Goal: Information Seeking & Learning: Learn about a topic

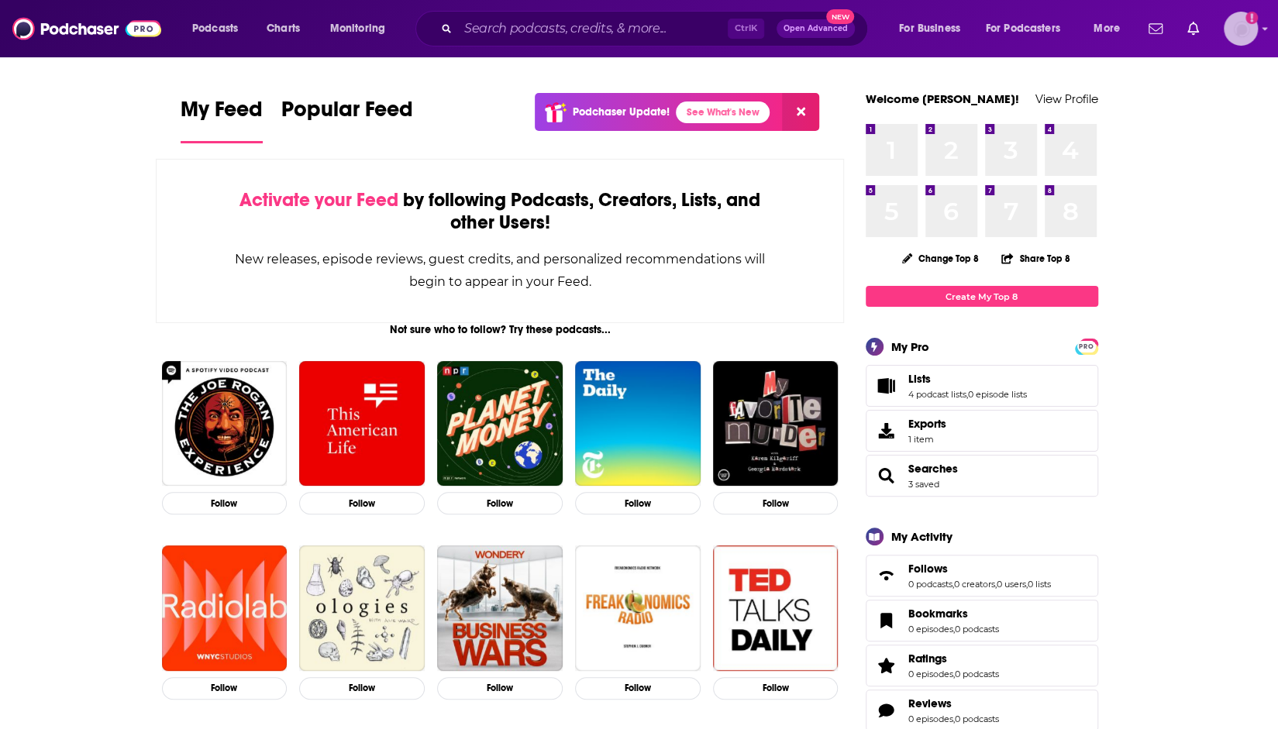
click at [1251, 24] on img "Logged in as ncannella" at bounding box center [1241, 29] width 34 height 34
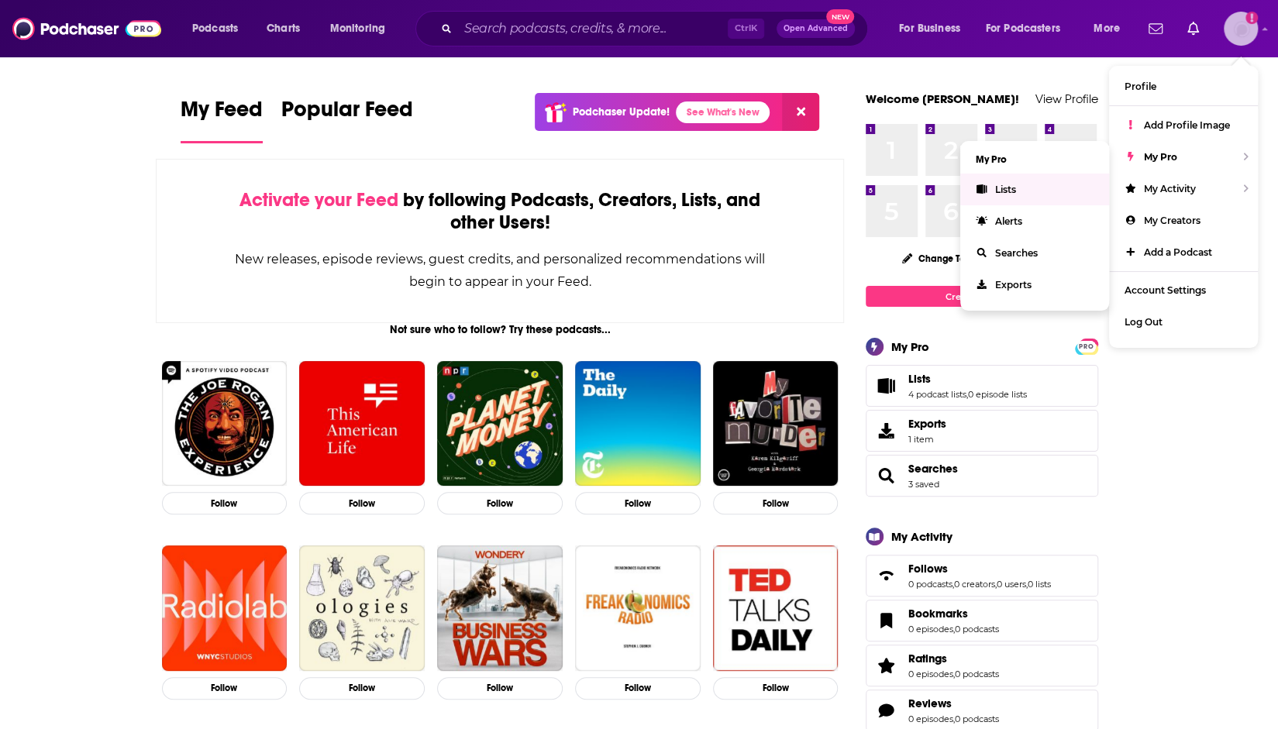
click at [1029, 196] on link "Lists" at bounding box center [1034, 190] width 149 height 32
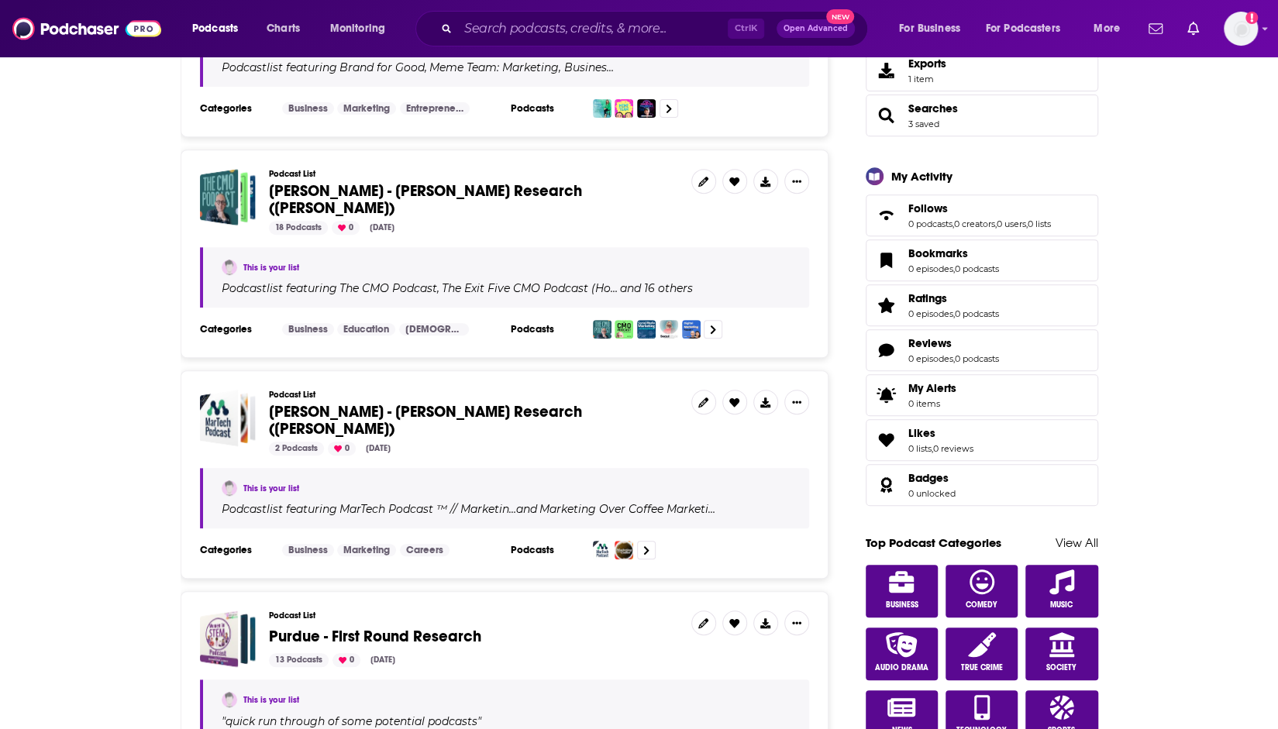
scroll to position [346, 0]
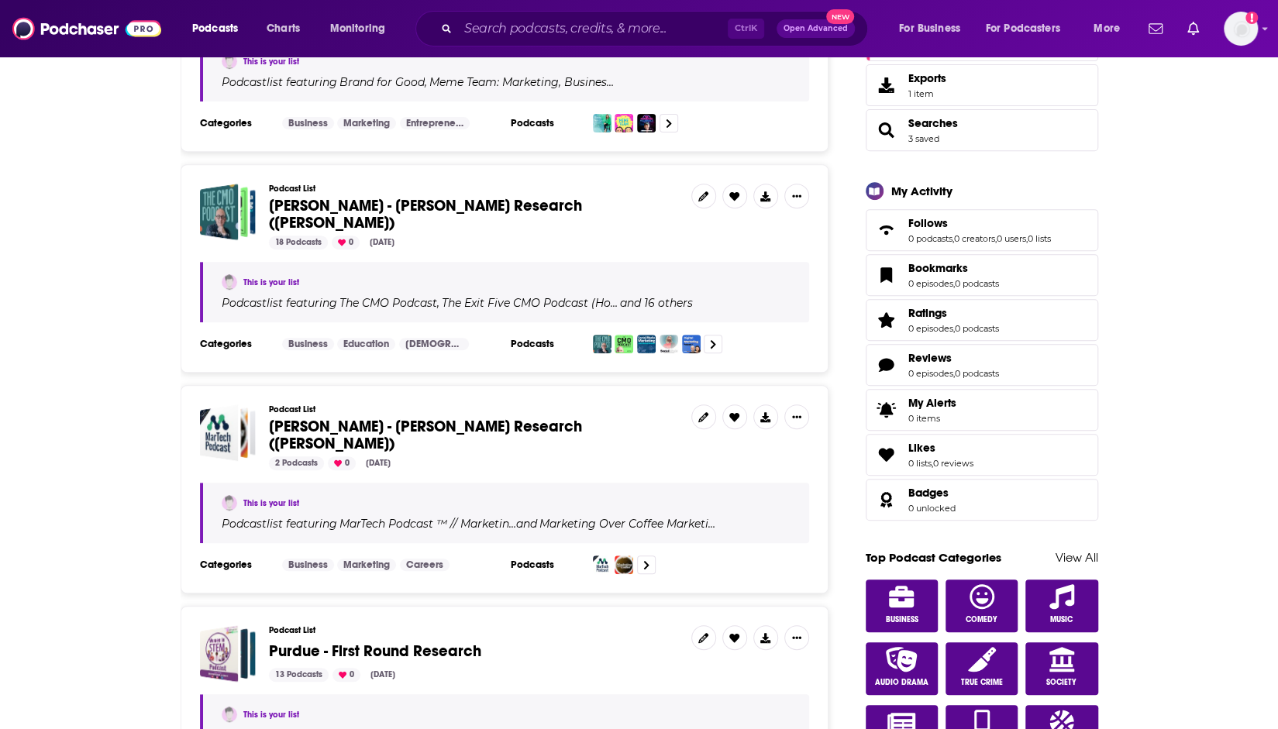
click at [381, 212] on span "Natalie - Perdue Research (Kelly)" at bounding box center [425, 214] width 313 height 36
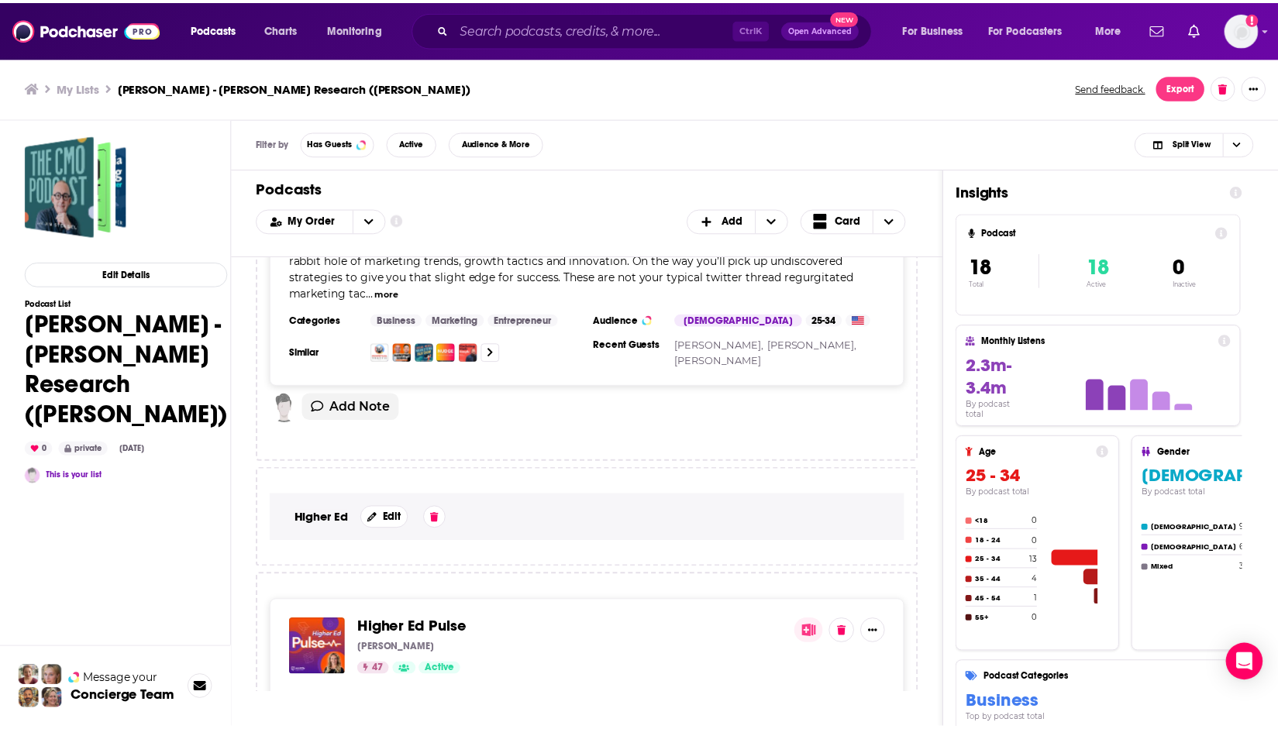
scroll to position [3101, 0]
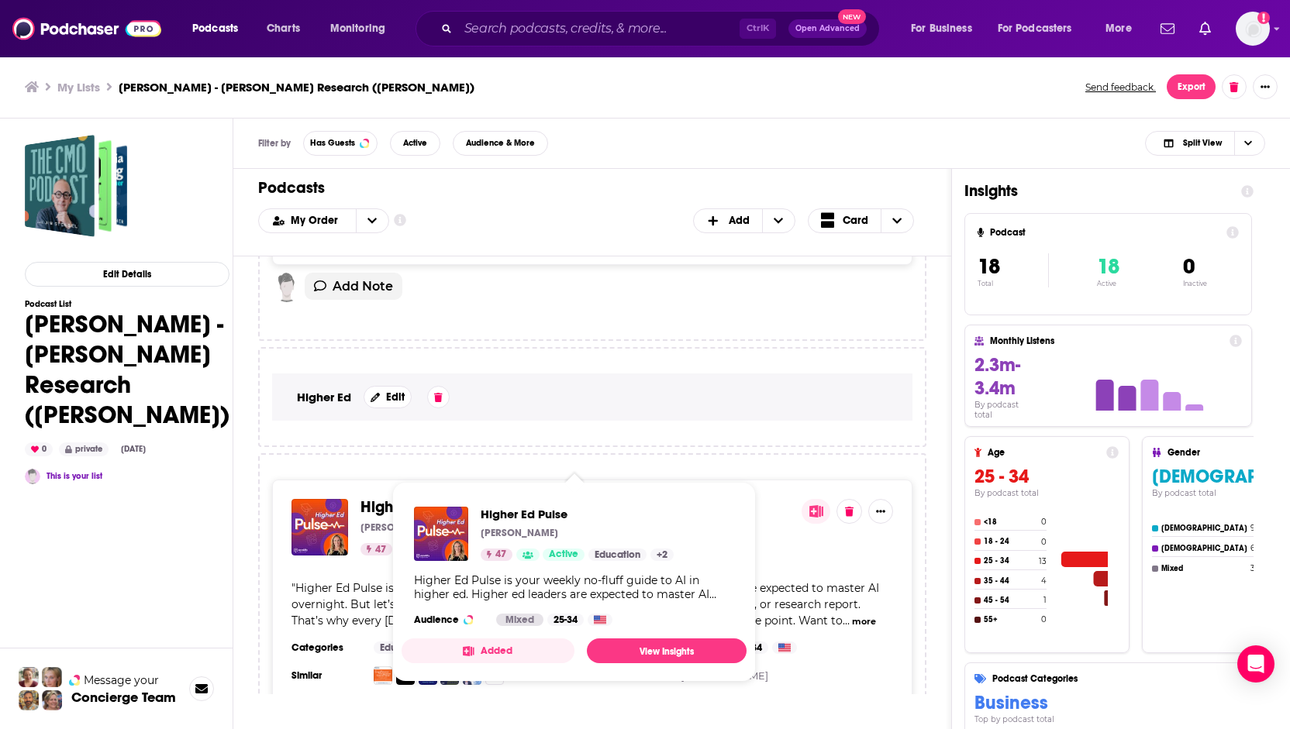
click at [436, 498] on span "Higher Ed Pulse" at bounding box center [415, 507] width 110 height 19
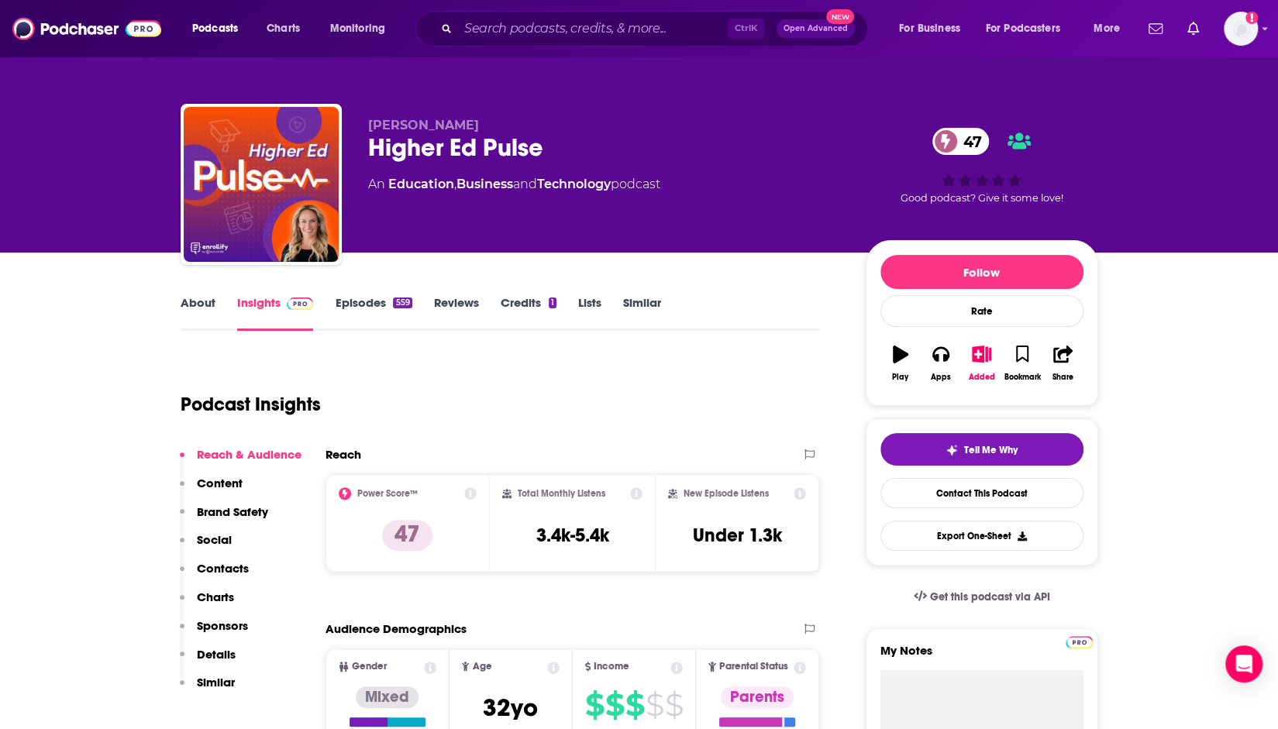
click at [366, 311] on link "Episodes 559" at bounding box center [373, 313] width 77 height 36
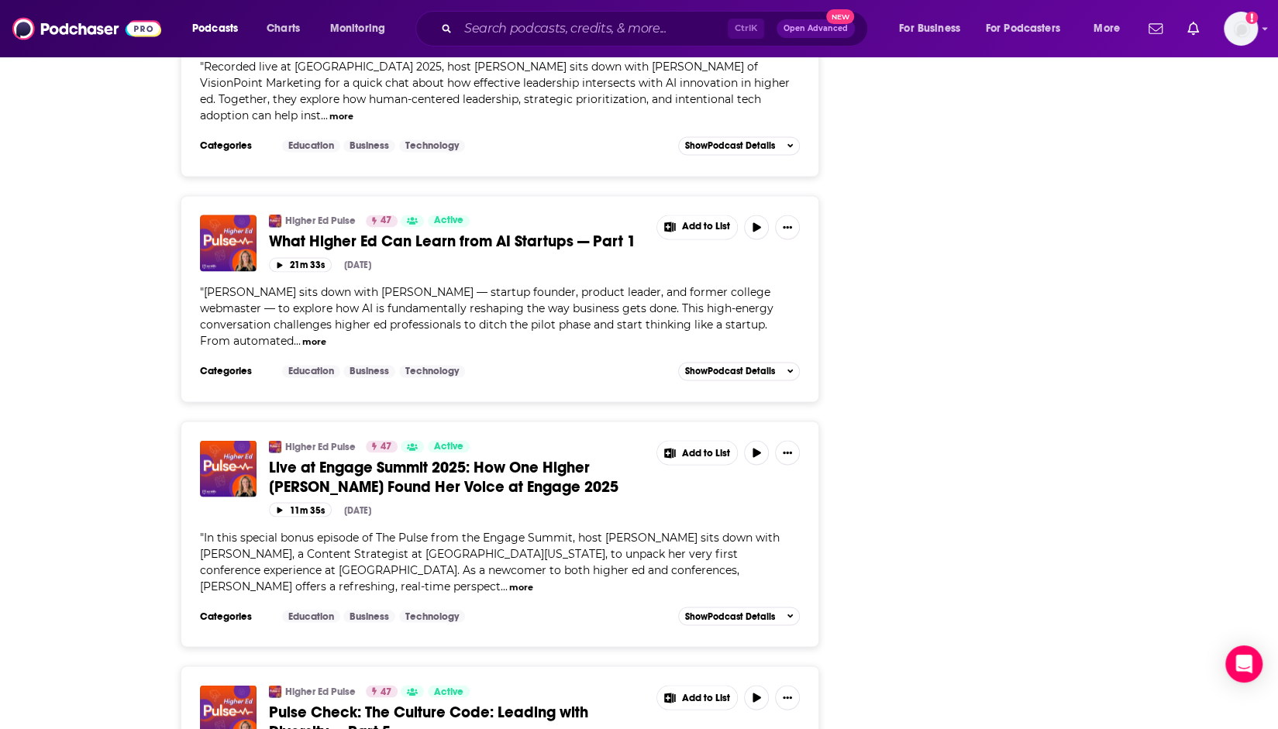
scroll to position [5521, 0]
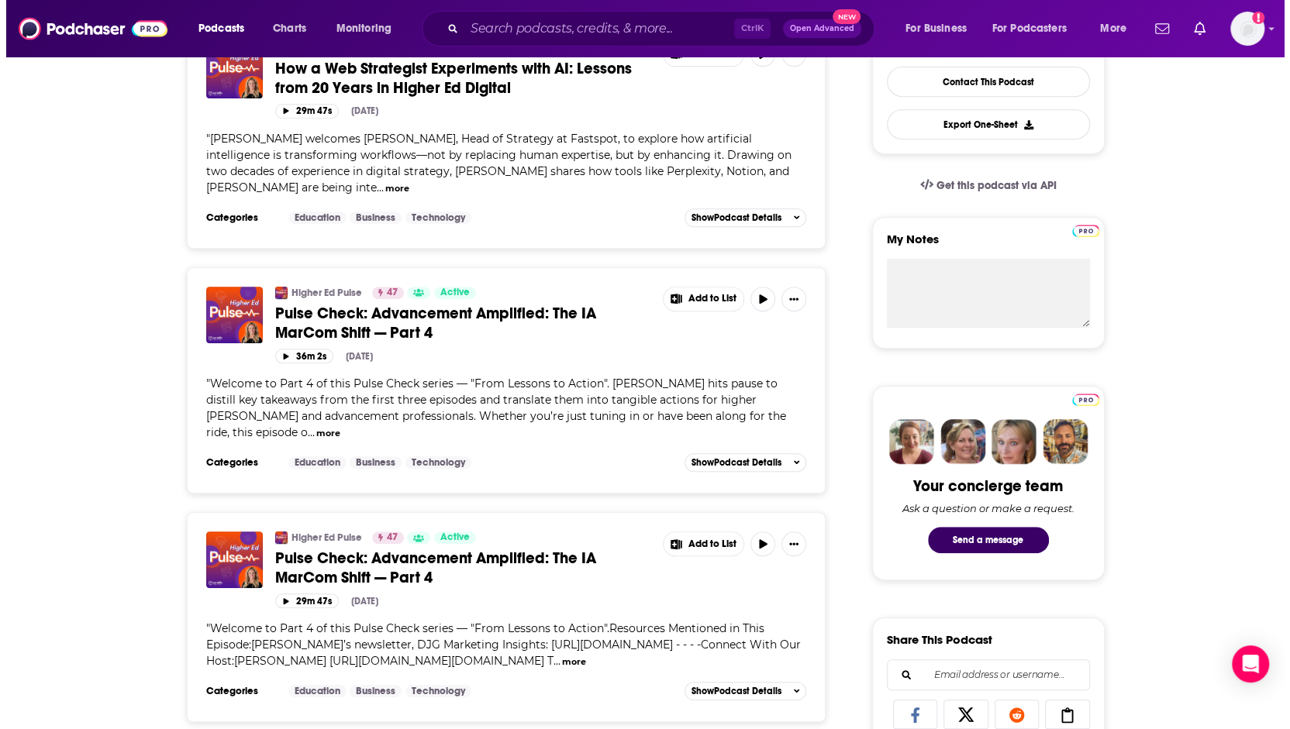
scroll to position [0, 0]
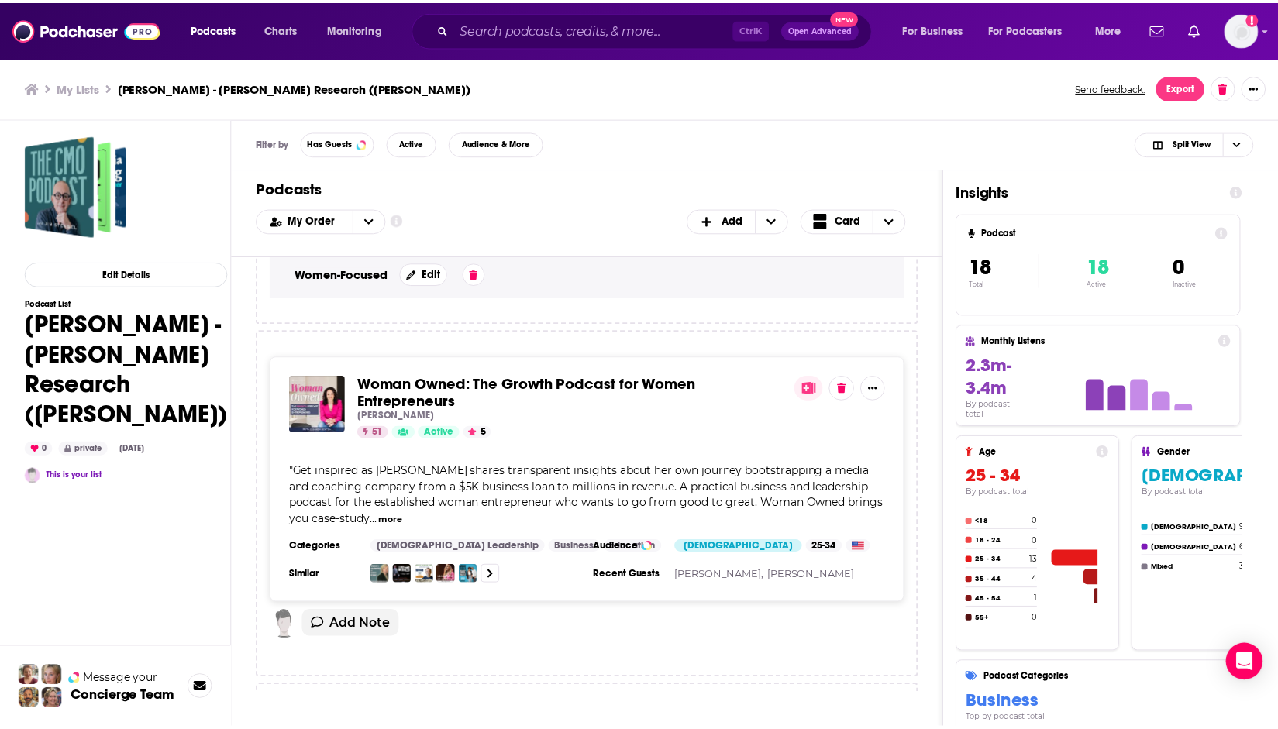
scroll to position [3653, 0]
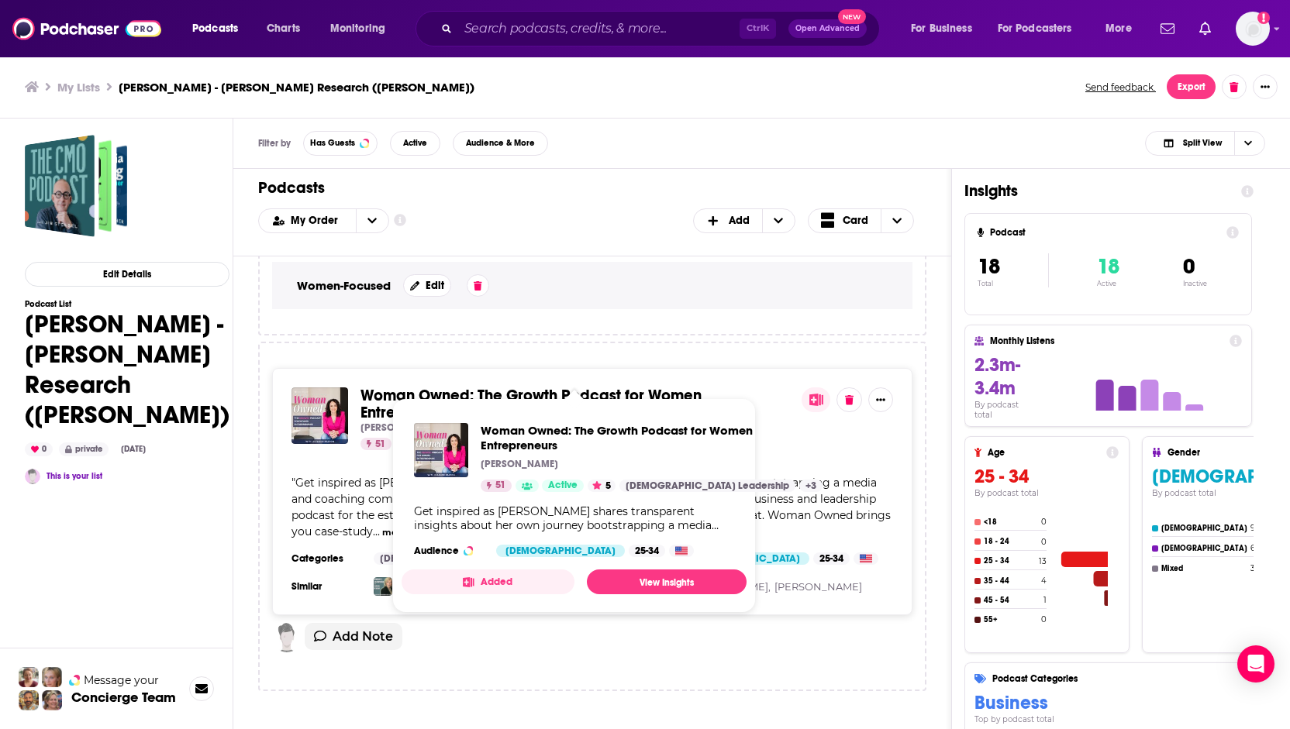
click at [539, 388] on link "Woman Owned: The Growth Podcast for Women Entrepreneurs" at bounding box center [574, 405] width 429 height 34
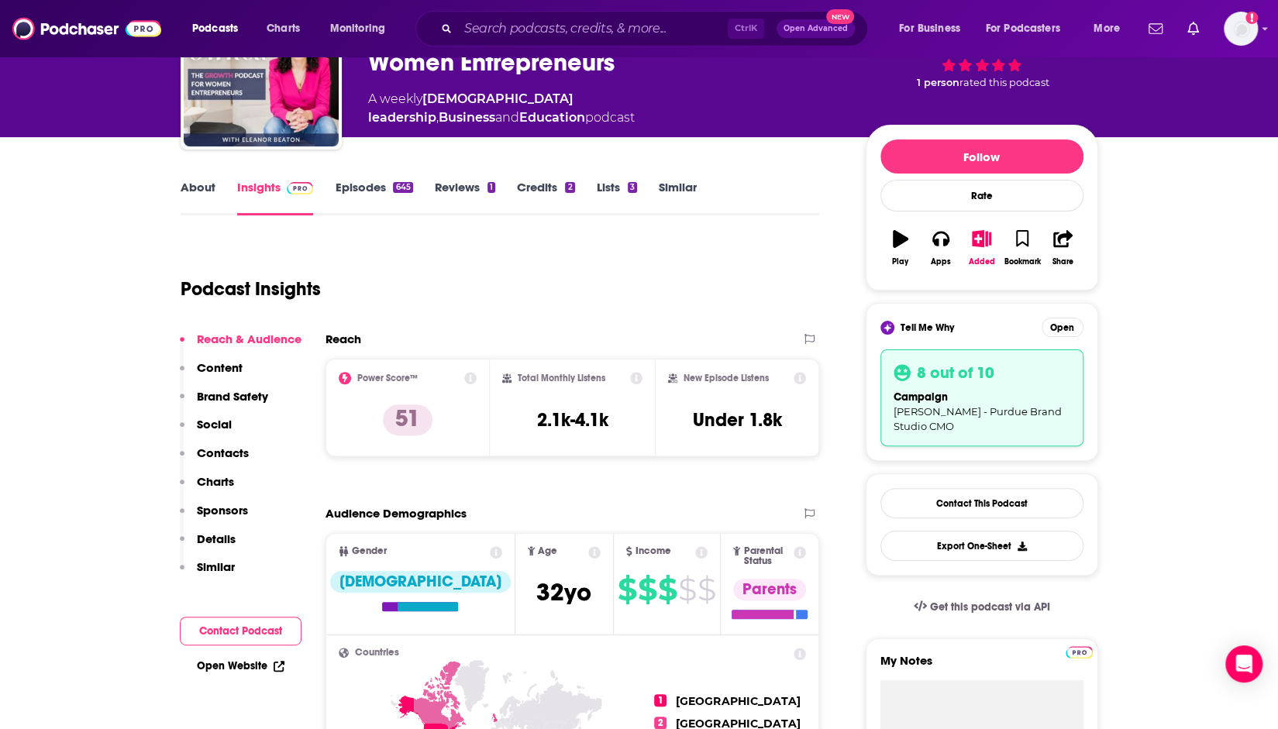
scroll to position [115, 0]
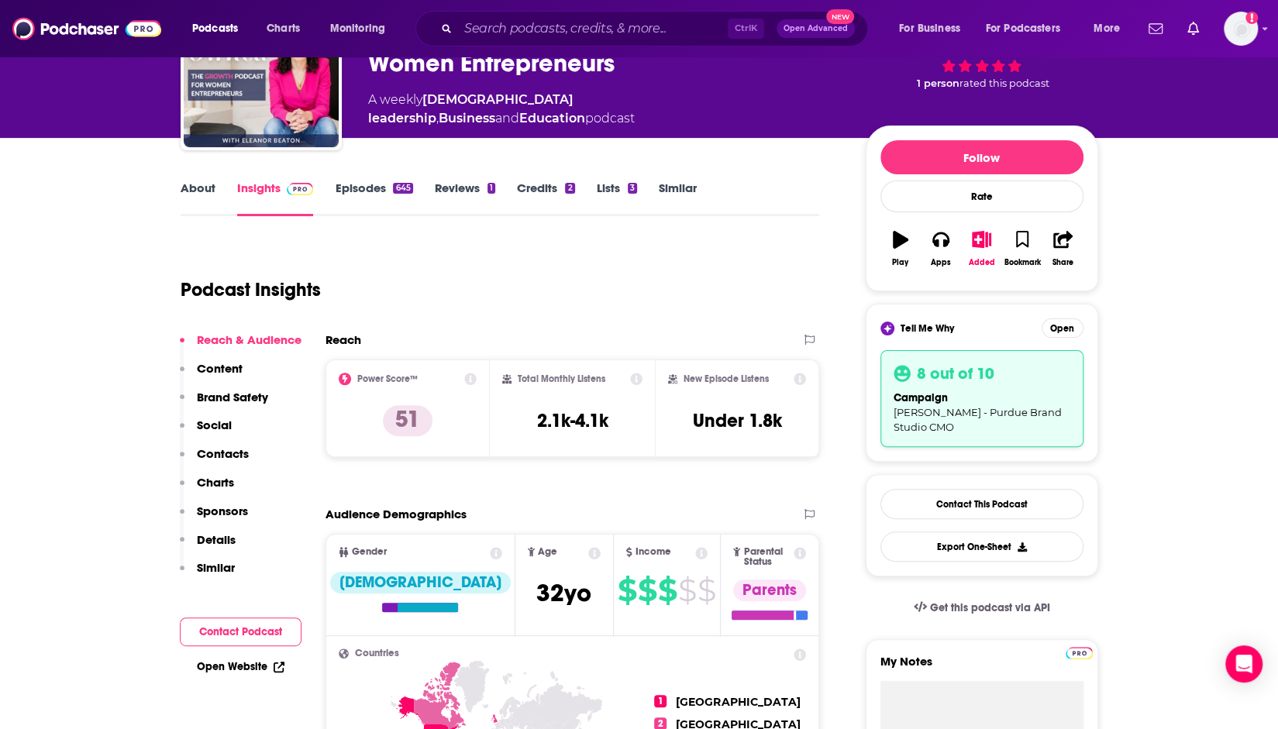
click at [386, 196] on link "Episodes 645" at bounding box center [374, 199] width 78 height 36
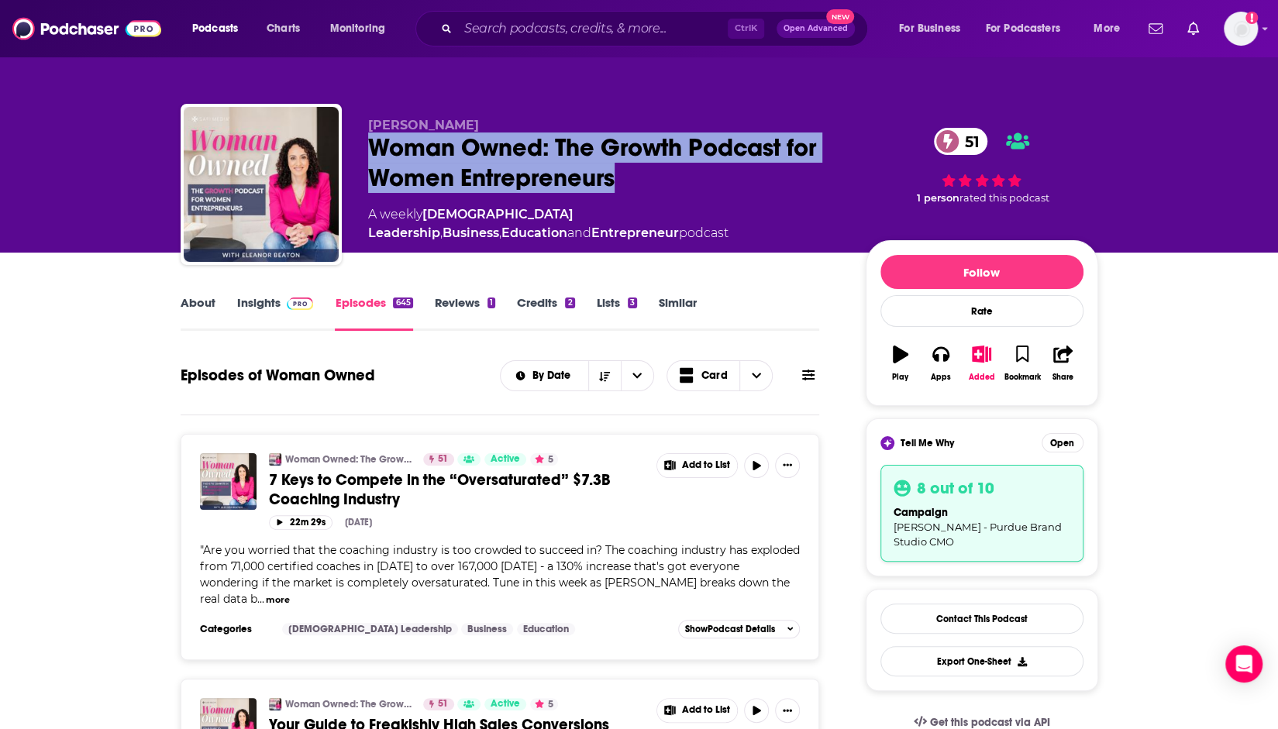
drag, startPoint x: 364, startPoint y: 140, endPoint x: 671, endPoint y: 178, distance: 308.4
click at [671, 178] on div "Eleanor Beaton Woman Owned: The Growth Podcast for Women Entrepreneurs 51 A wee…" at bounding box center [640, 187] width 918 height 167
copy h2 "Woman Owned: The Growth Podcast for Women Entrepreneurs"
click at [558, 36] on input "Search podcasts, credits, & more..." at bounding box center [593, 28] width 270 height 25
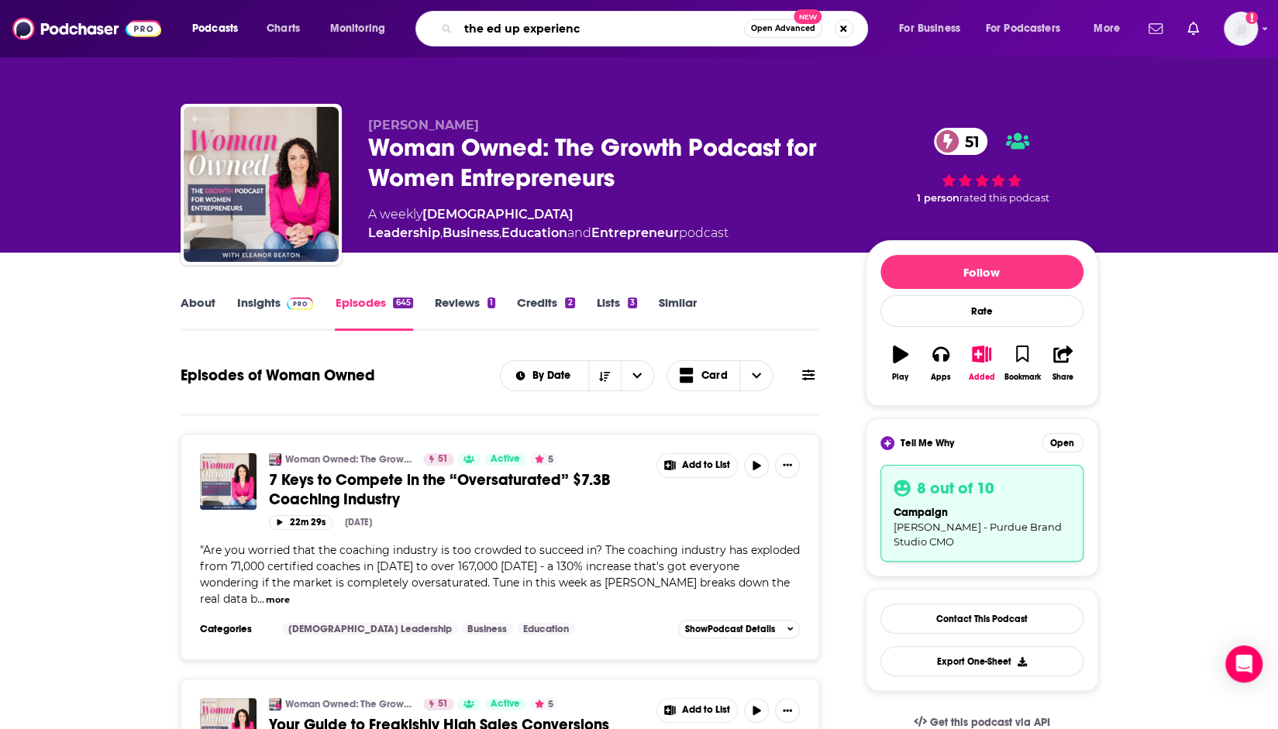
type input "the ed up experience"
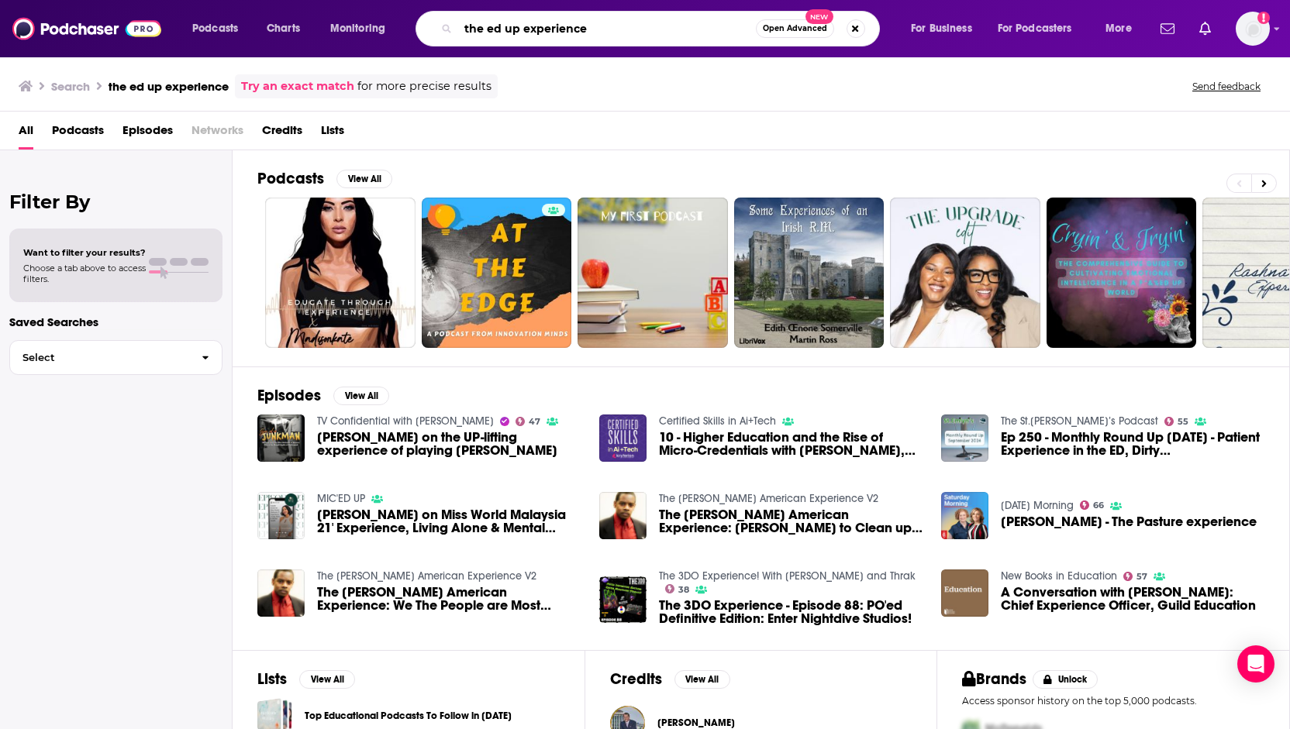
click at [509, 25] on input "the ed up experience" at bounding box center [607, 28] width 298 height 25
click at [507, 28] on input "the ed up experience" at bounding box center [607, 28] width 298 height 25
type input "the edup experience"
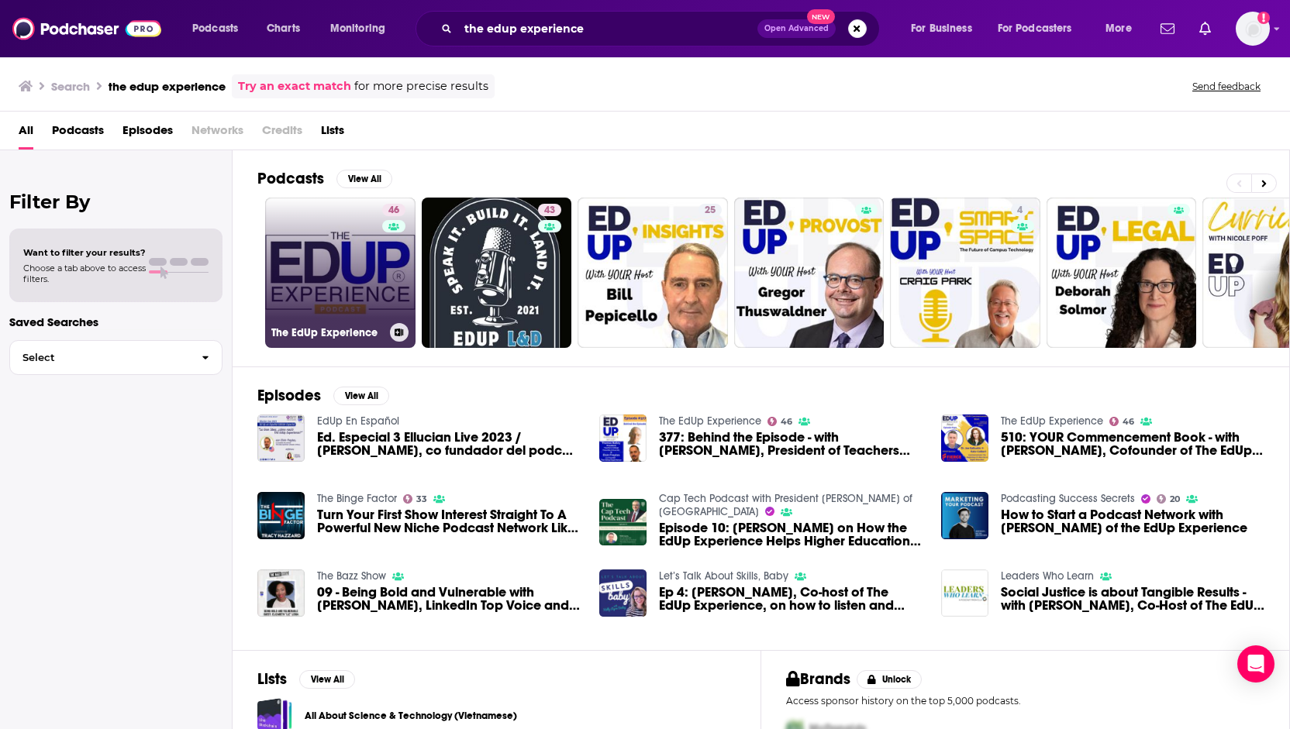
click at [341, 267] on link "46 The EdUp Experience" at bounding box center [340, 273] width 150 height 150
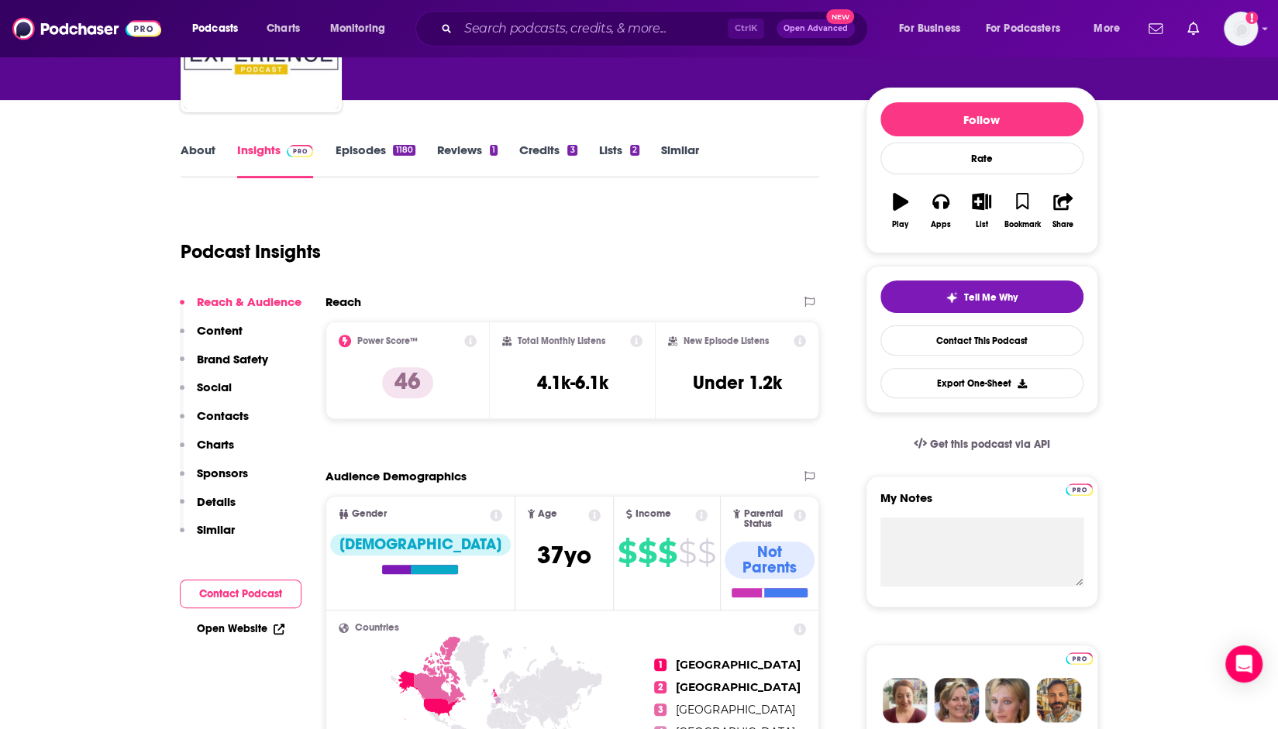
scroll to position [57, 0]
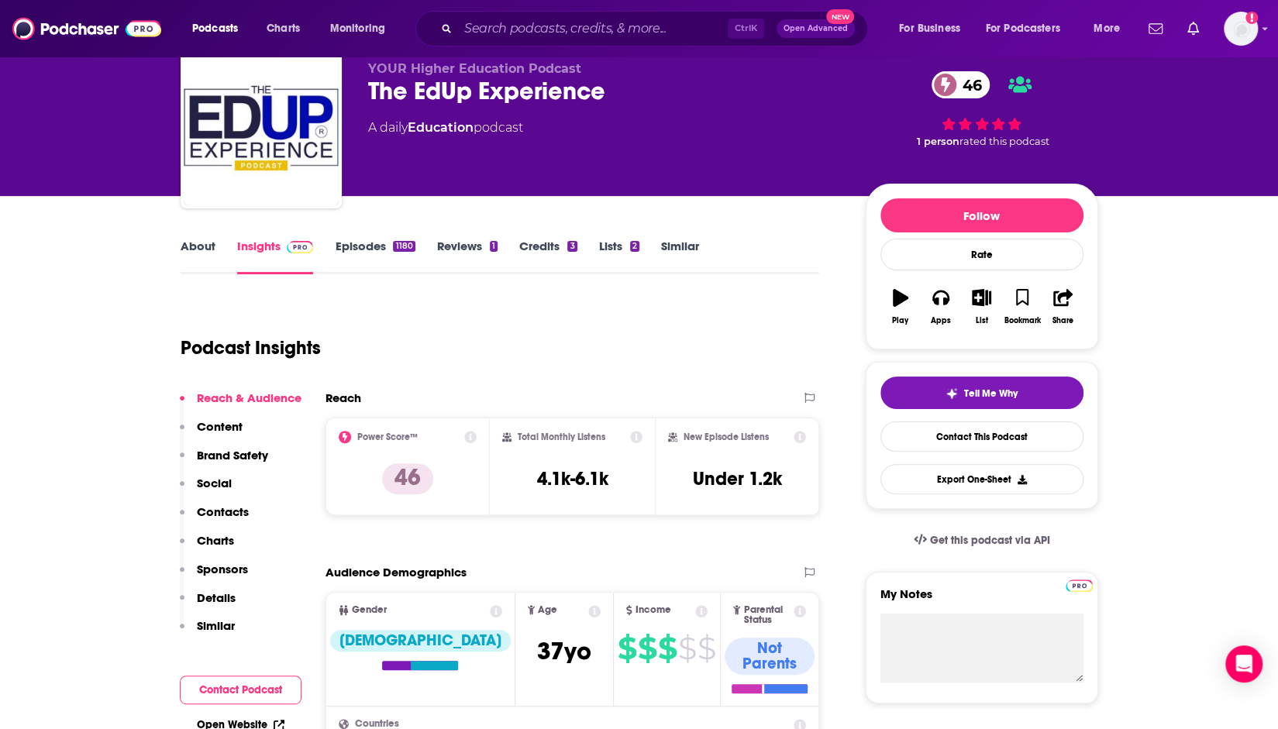
click at [338, 243] on link "Episodes 1180" at bounding box center [375, 257] width 80 height 36
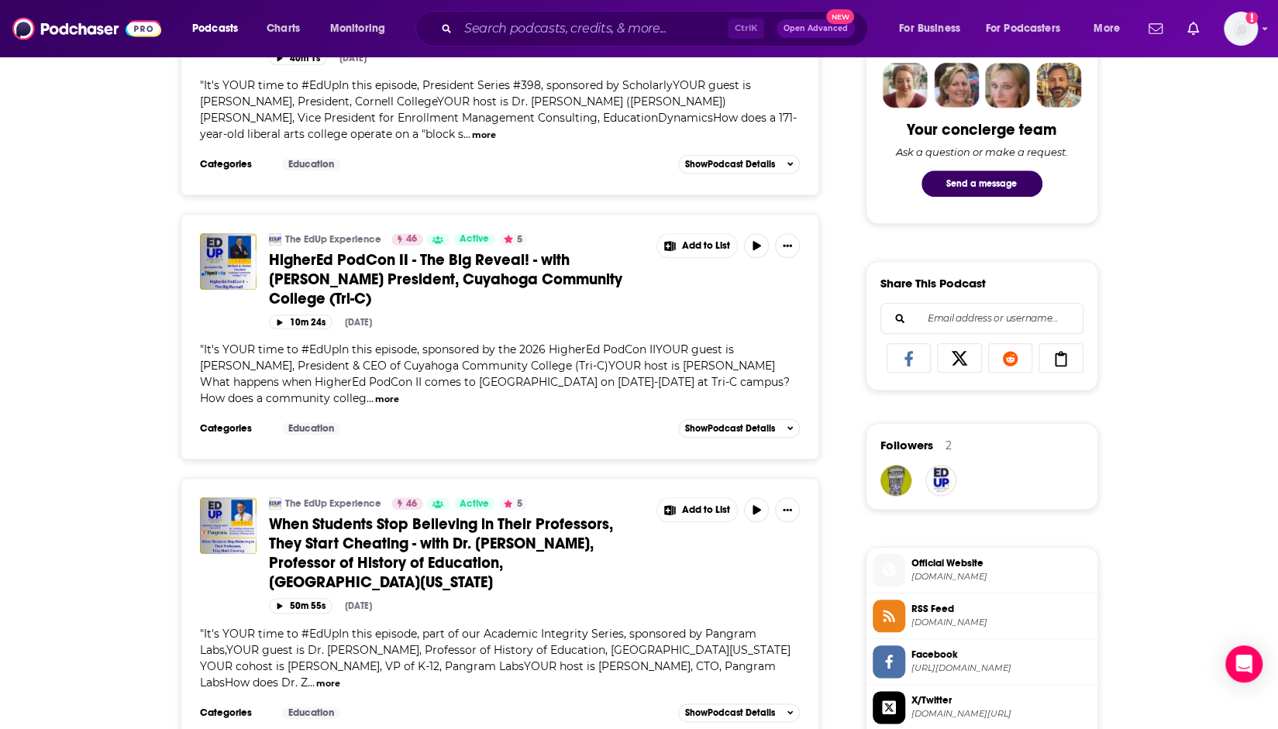
scroll to position [441, 0]
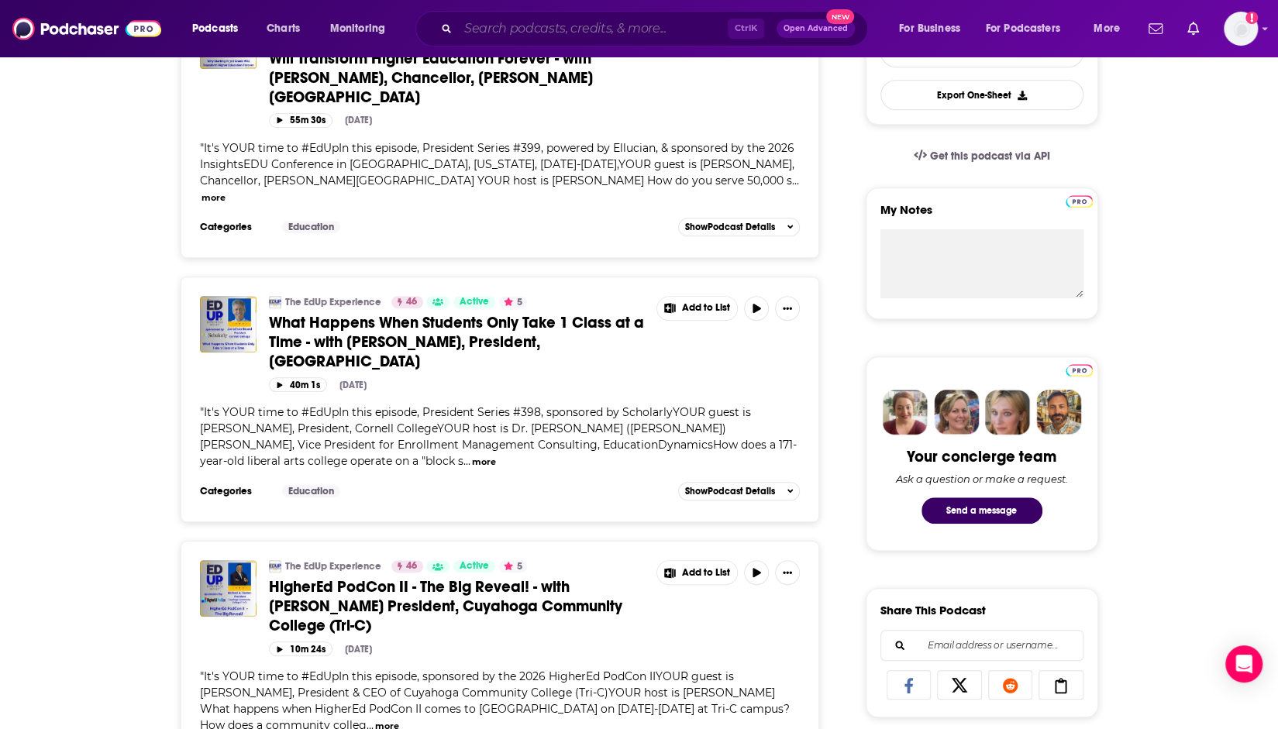
click at [515, 32] on input "Search podcasts, credits, & more..." at bounding box center [593, 28] width 270 height 25
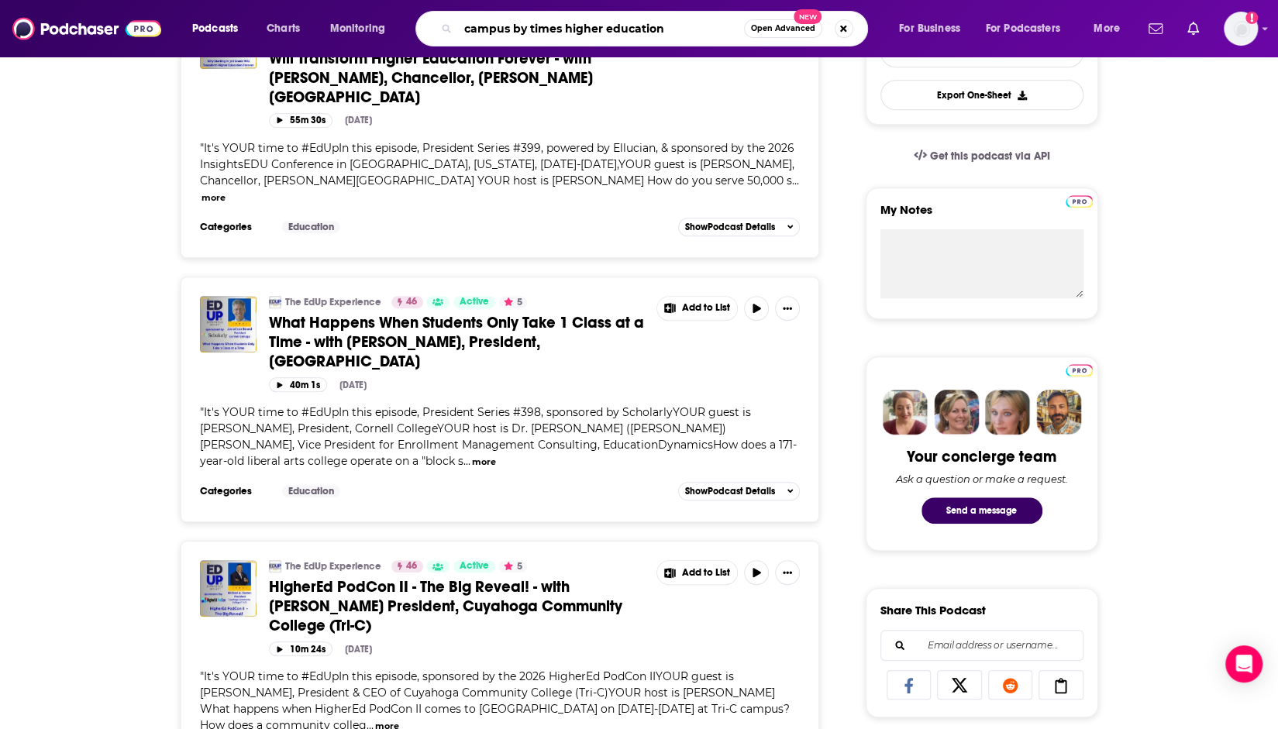
type input "campus by times higher education"
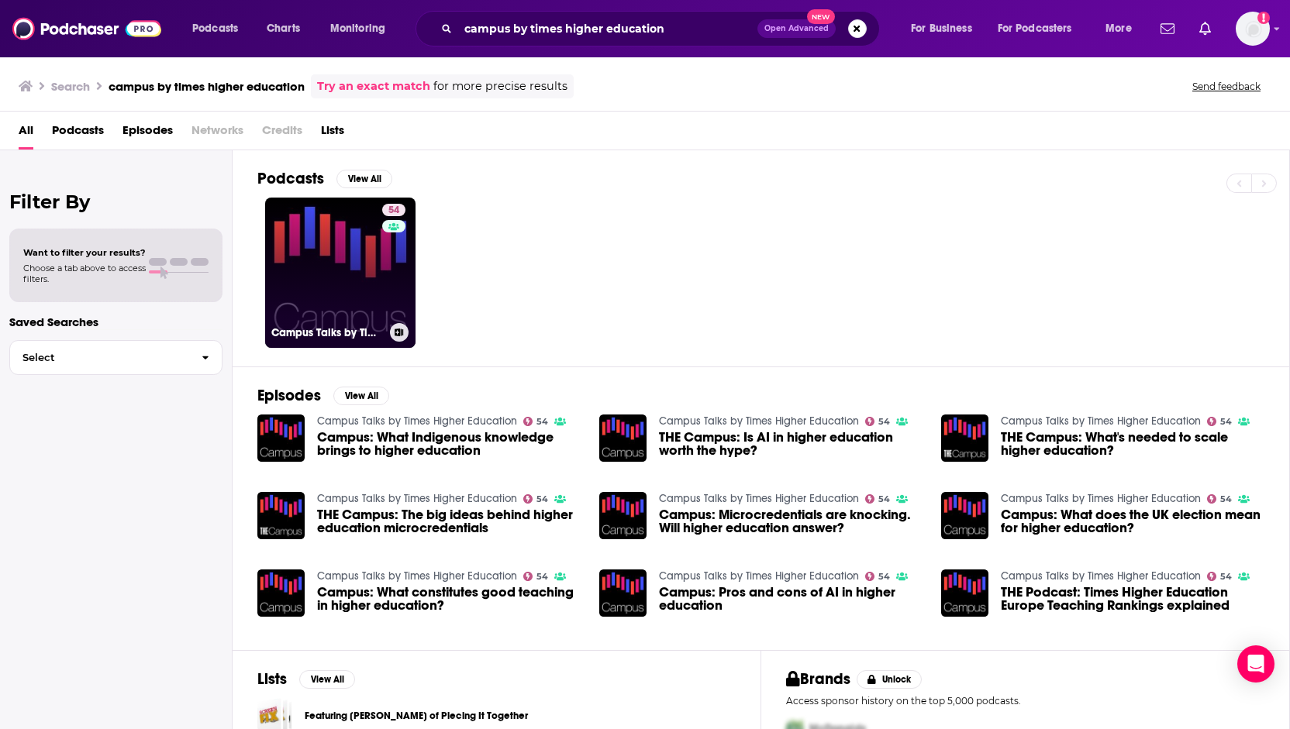
click at [361, 273] on link "54 Campus Talks by Times Higher Education" at bounding box center [340, 273] width 150 height 150
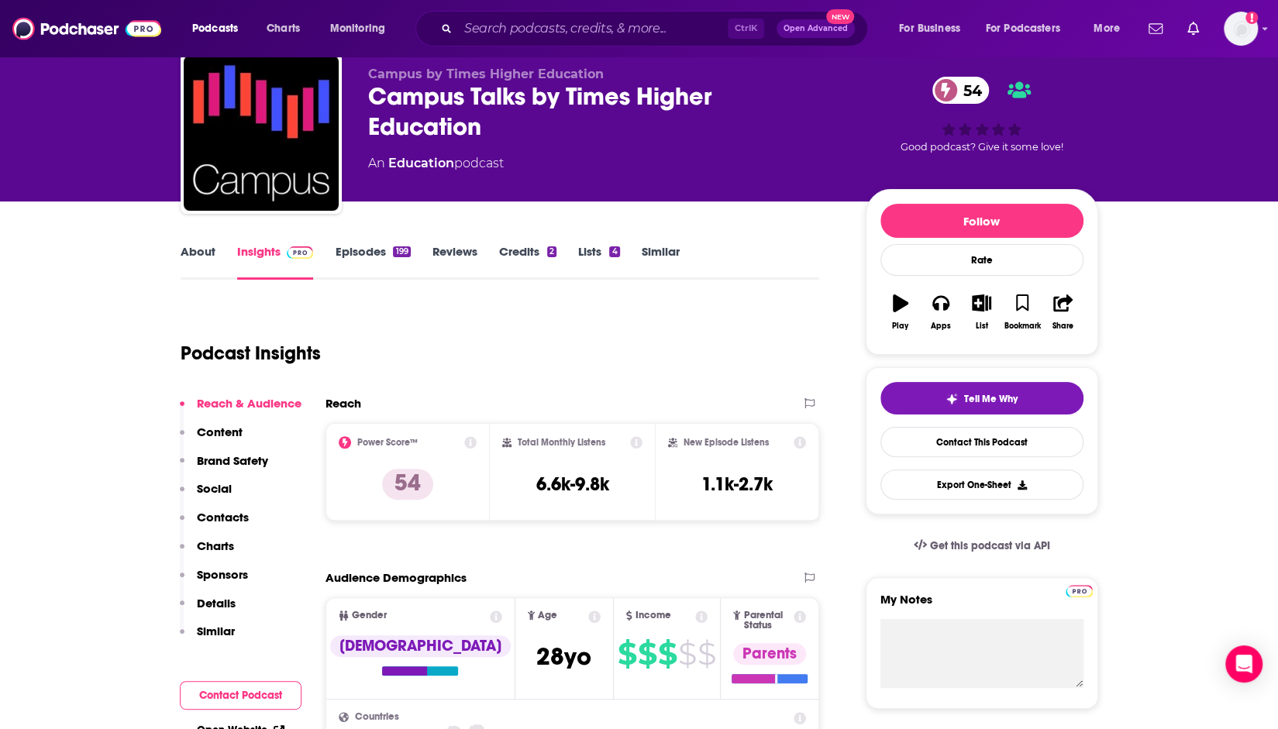
scroll to position [49, 0]
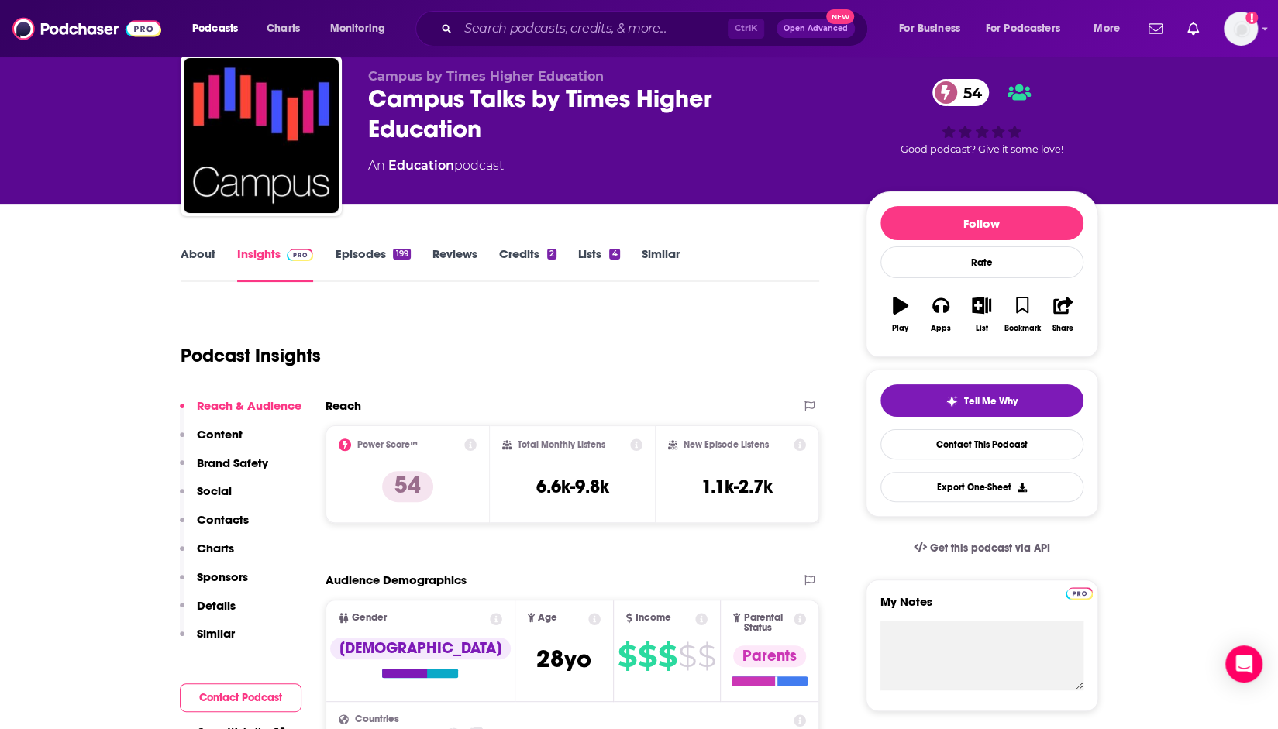
click at [372, 252] on link "Episodes 199" at bounding box center [372, 265] width 75 height 36
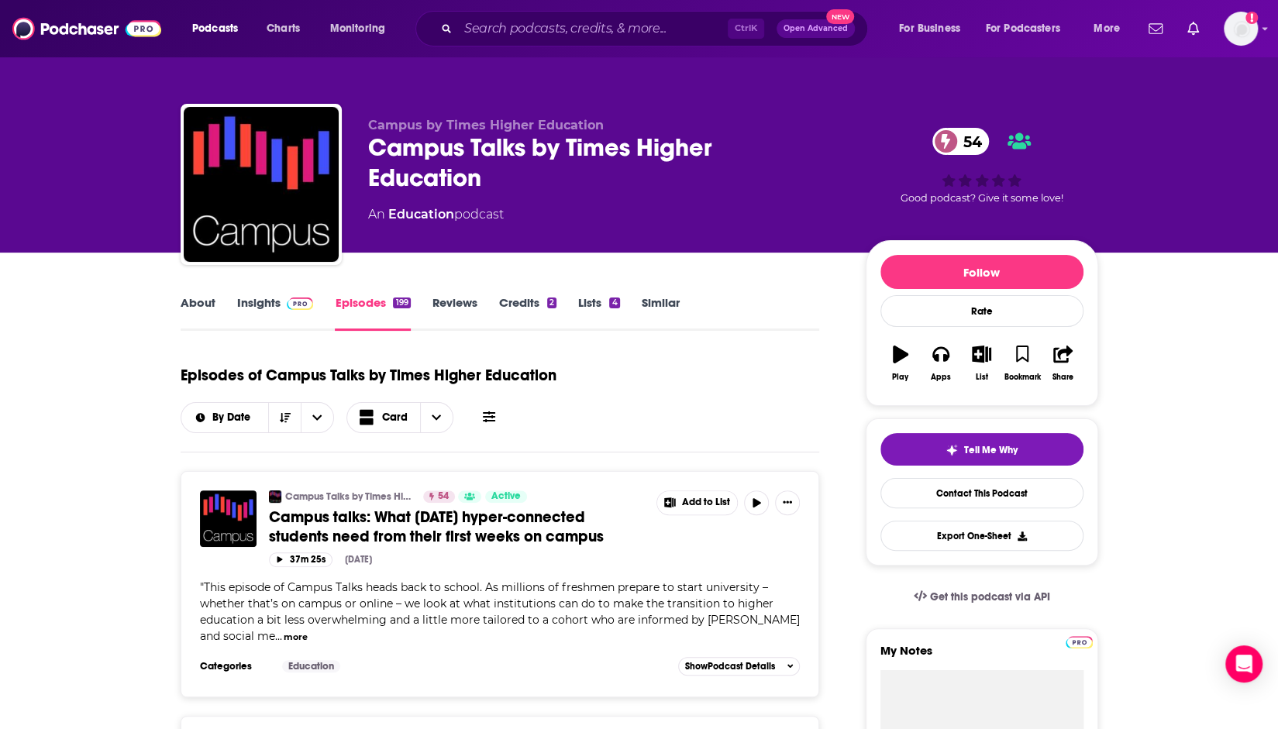
scroll to position [1, 0]
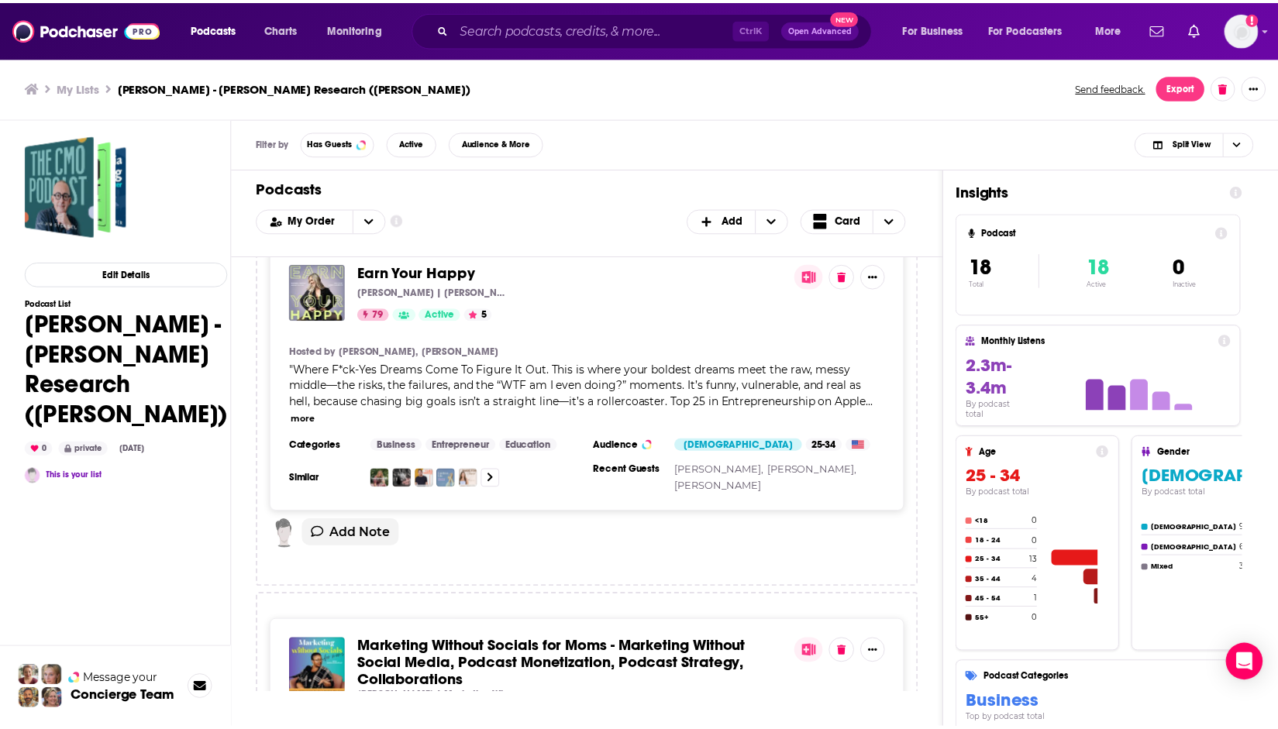
scroll to position [4048, 0]
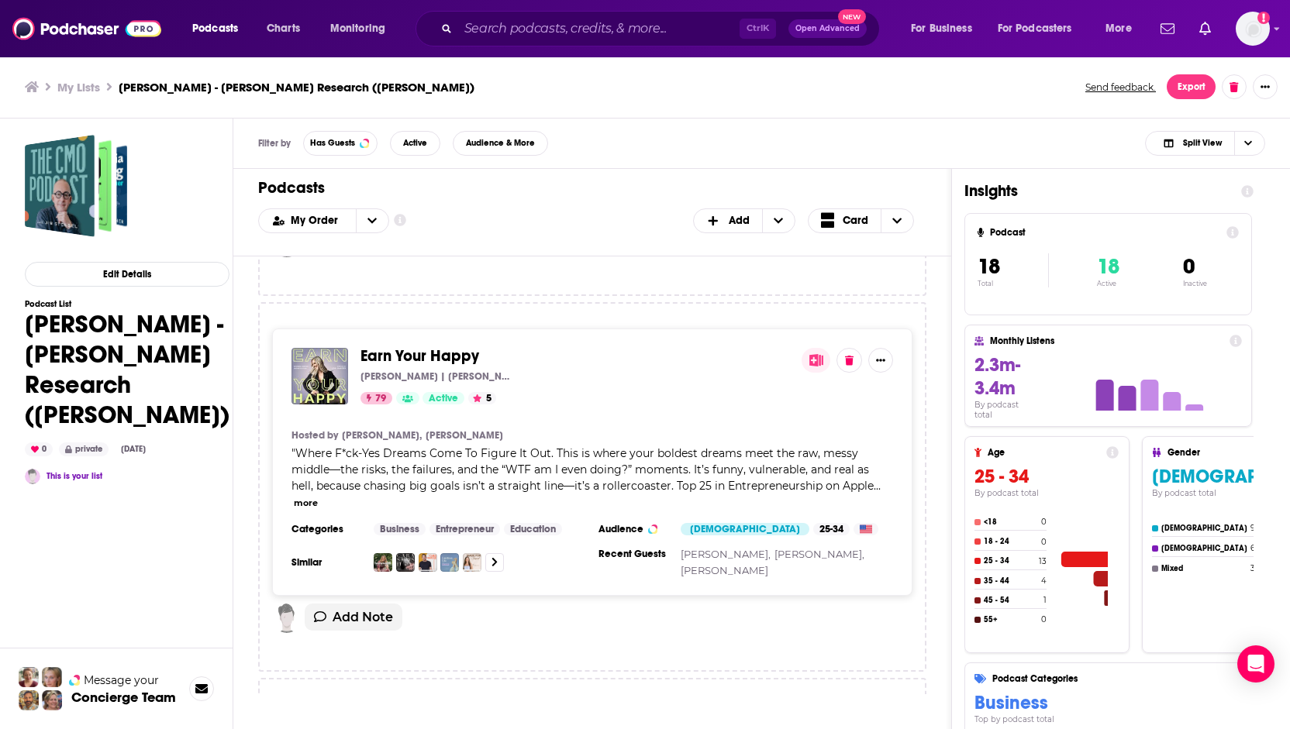
click at [402, 346] on span "Earn Your Happy" at bounding box center [419, 355] width 119 height 19
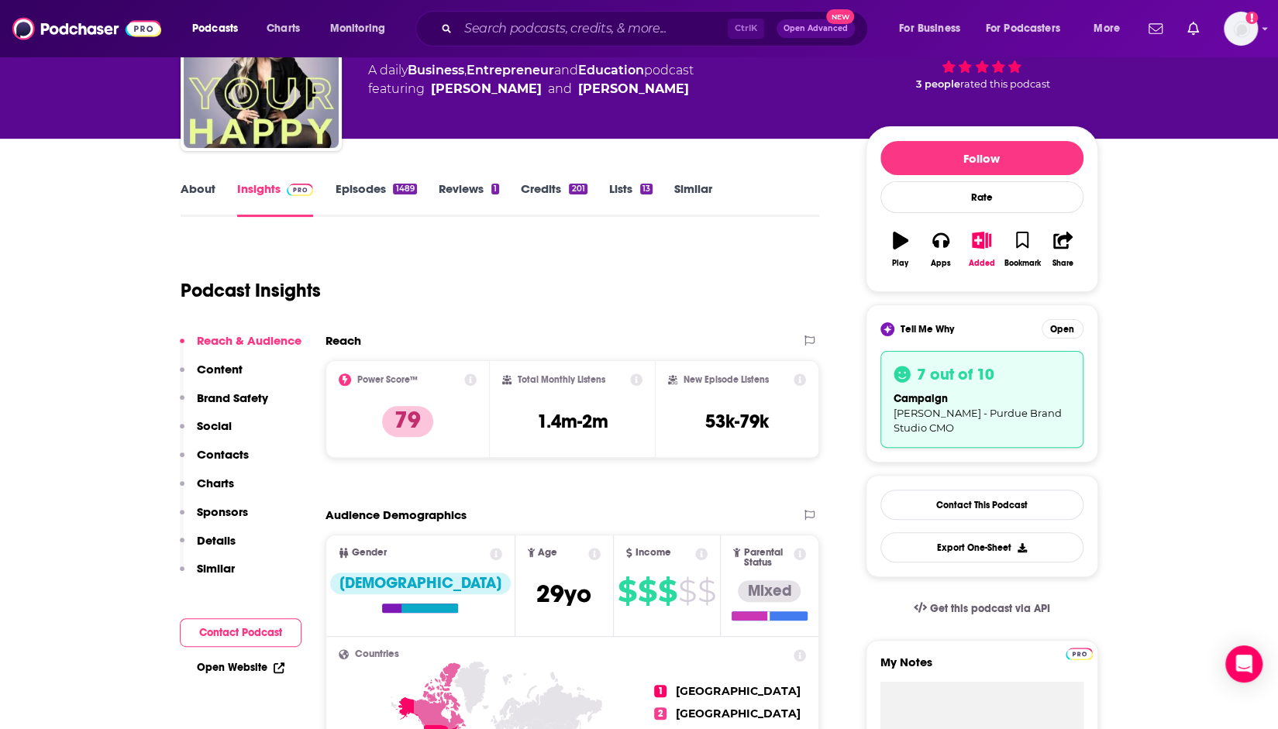
scroll to position [30, 0]
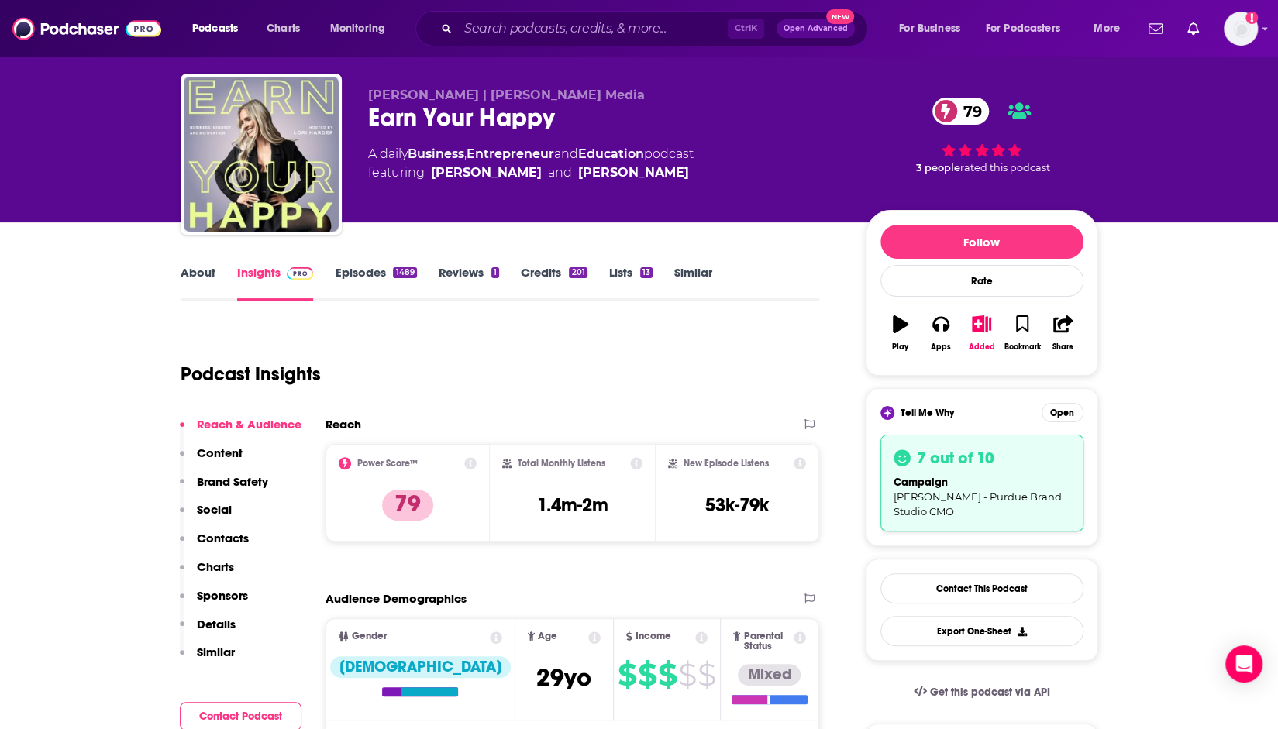
click at [386, 269] on link "Episodes 1489" at bounding box center [375, 283] width 81 height 36
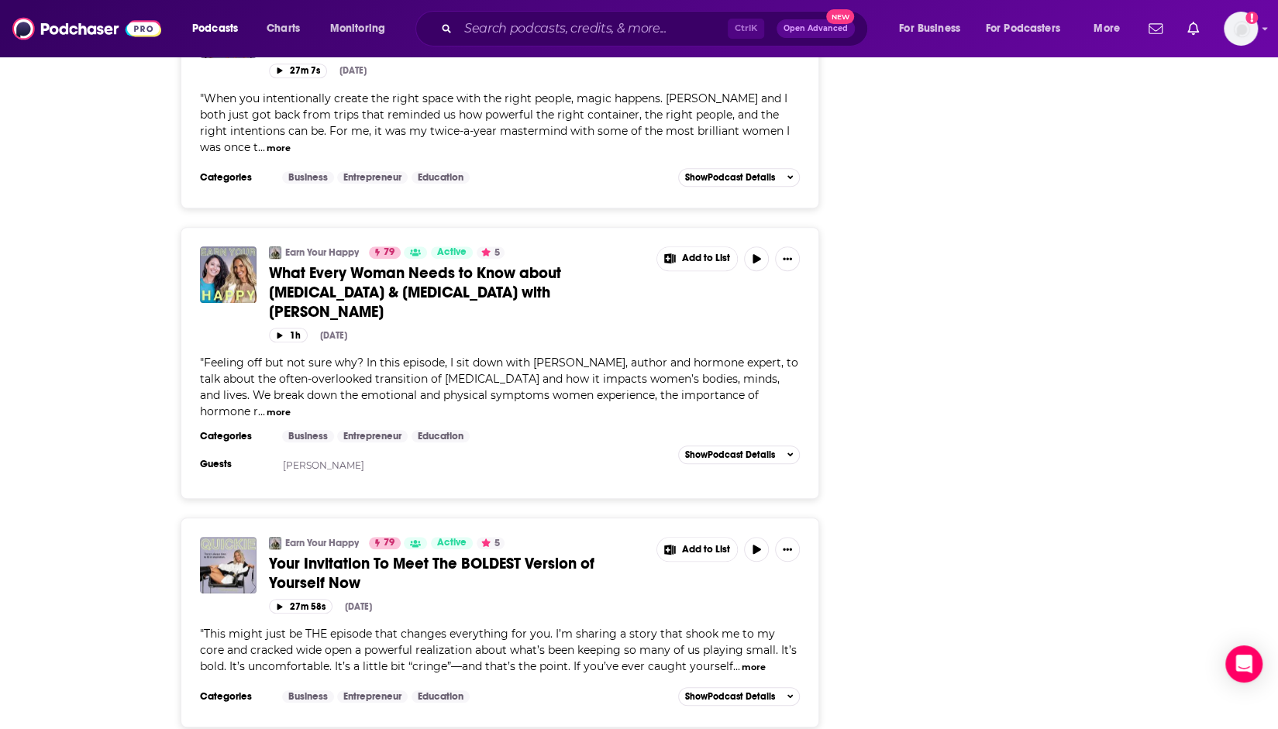
scroll to position [4372, 0]
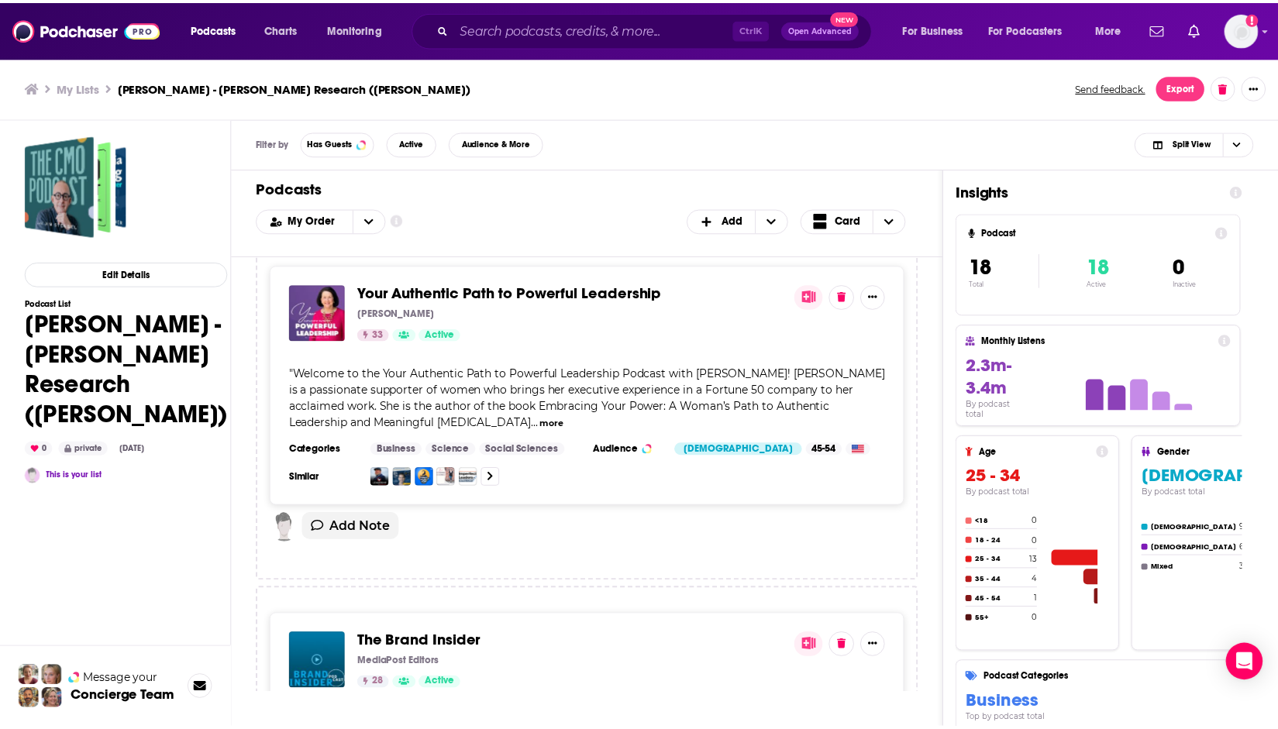
scroll to position [6128, 0]
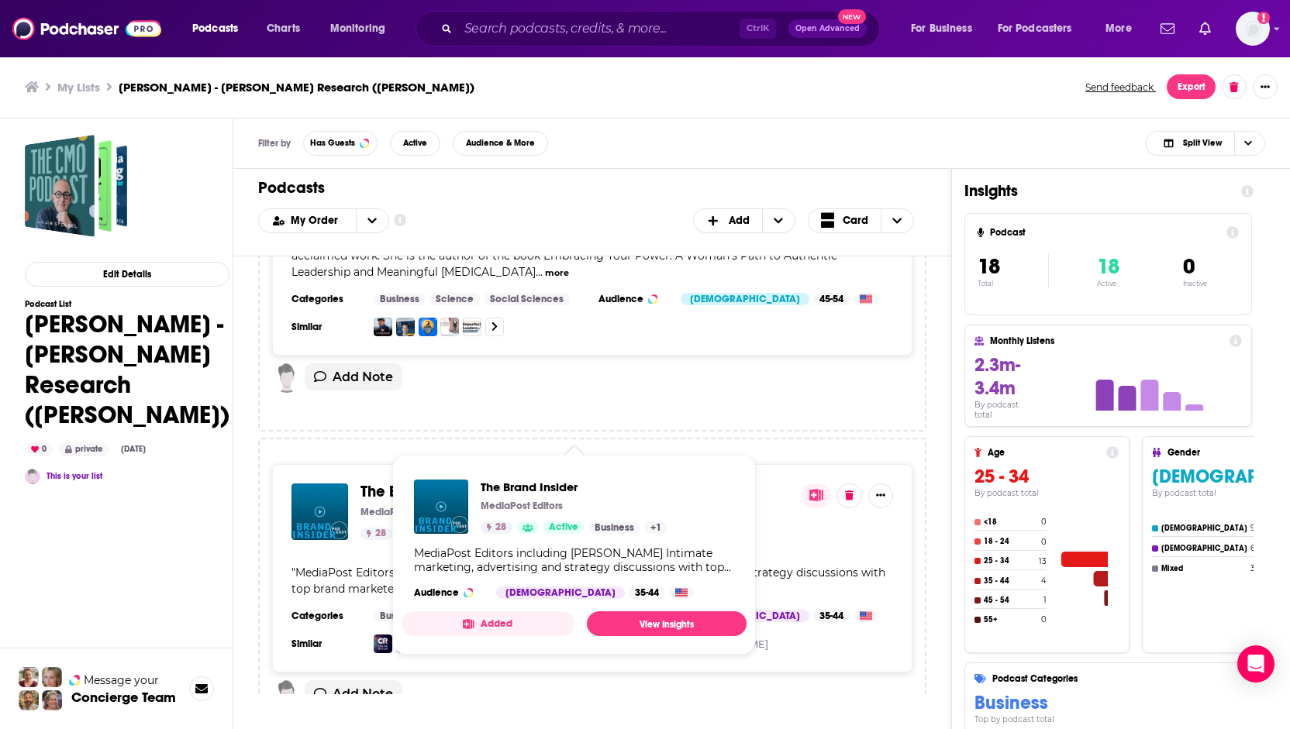
click at [411, 482] on span "The Brand Insider" at bounding box center [422, 491] width 125 height 19
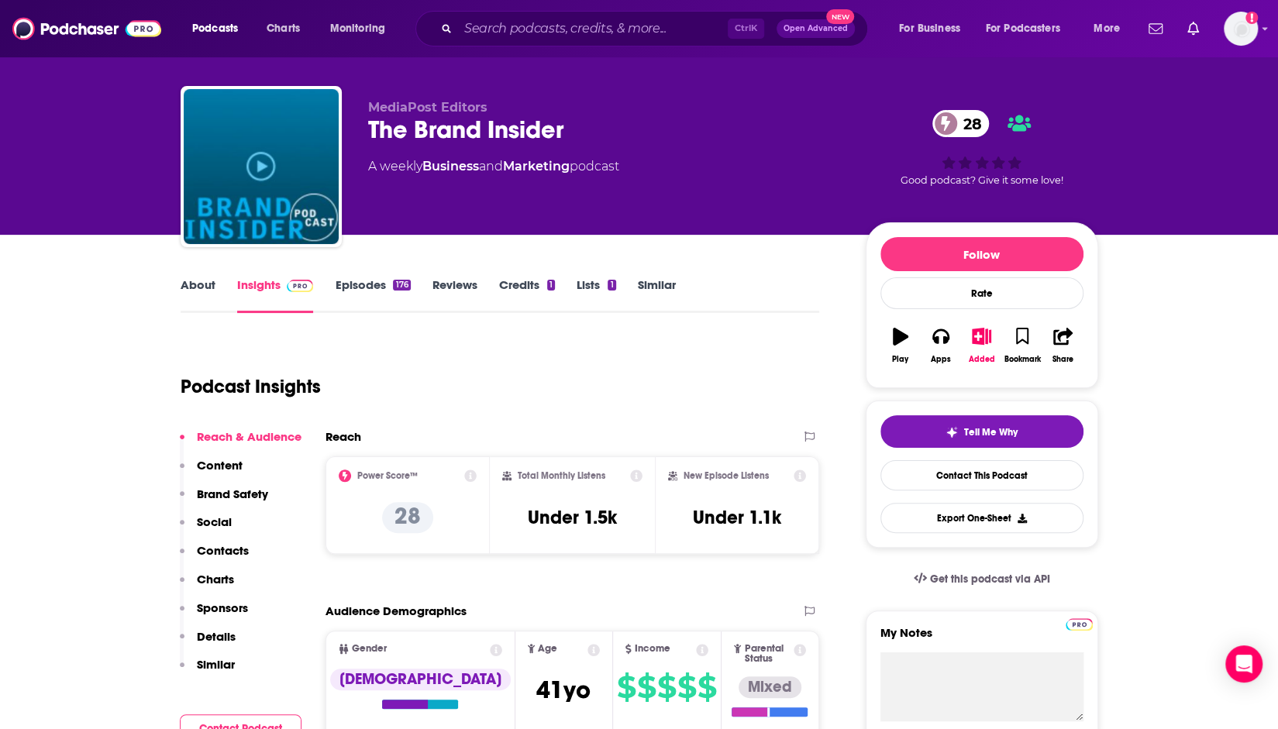
scroll to position [16, 0]
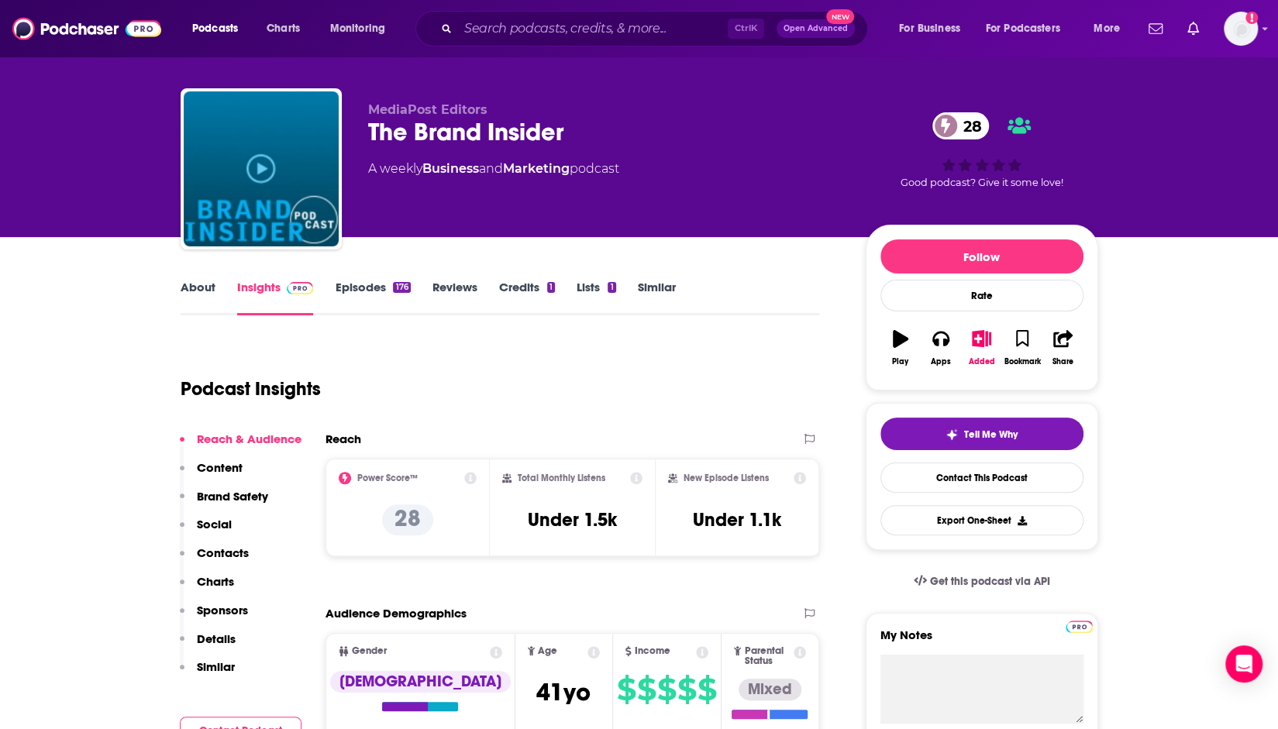
click at [374, 288] on link "Episodes 176" at bounding box center [372, 298] width 75 height 36
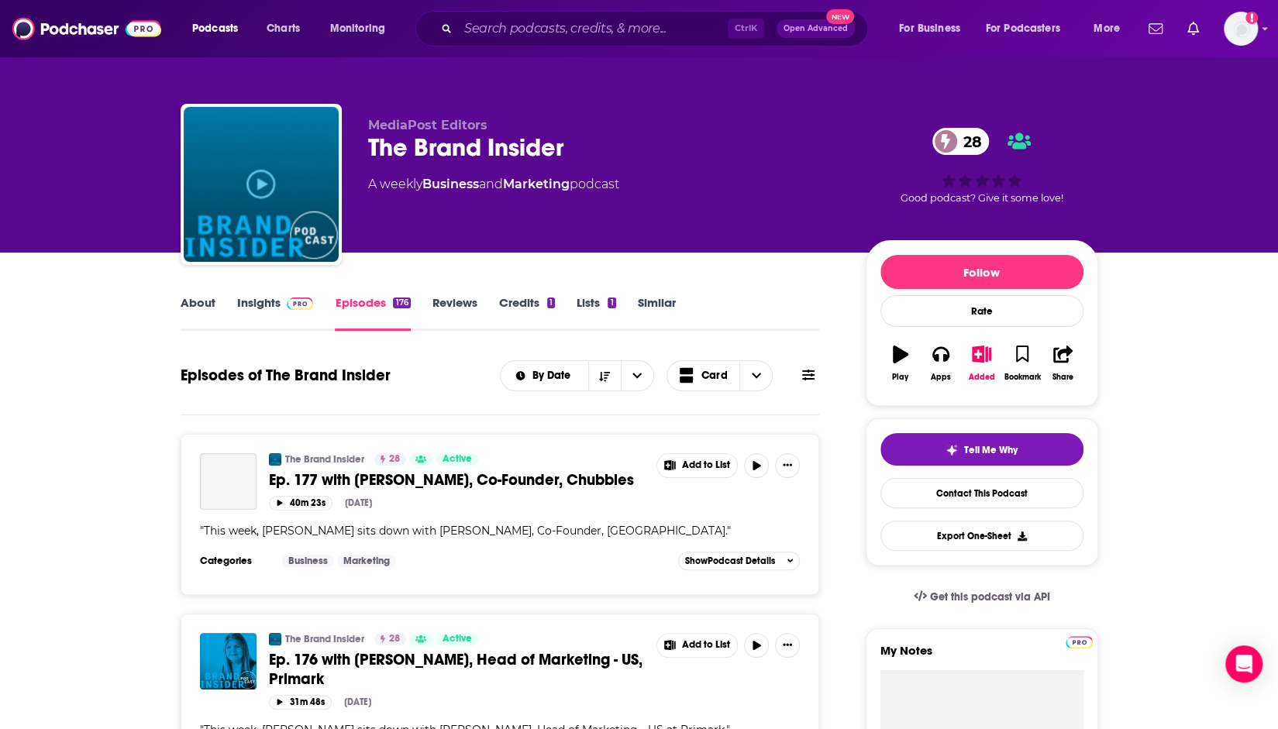
scroll to position [90, 0]
click at [273, 321] on link "Insights" at bounding box center [275, 313] width 77 height 36
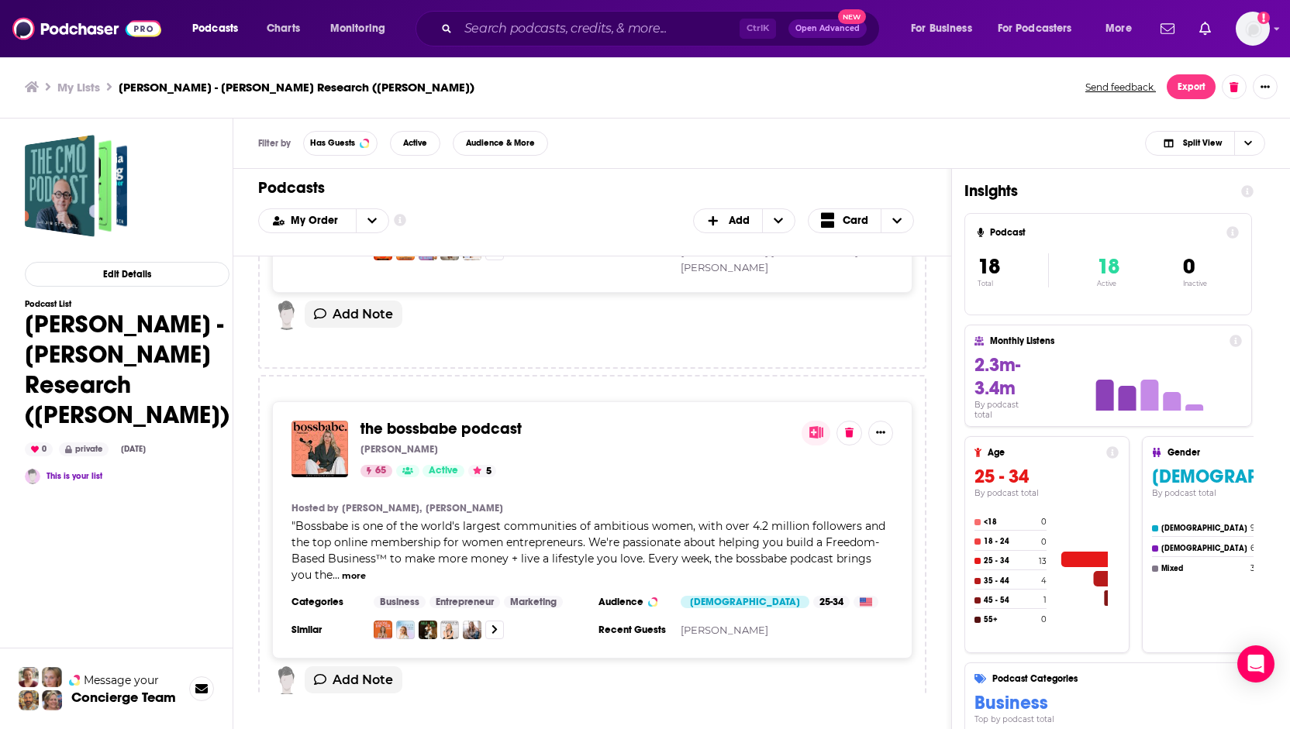
scroll to position [5476, 0]
click at [426, 421] on div "the bossbabe podcast Natalie Ellis 65 Active 5" at bounding box center [574, 449] width 429 height 57
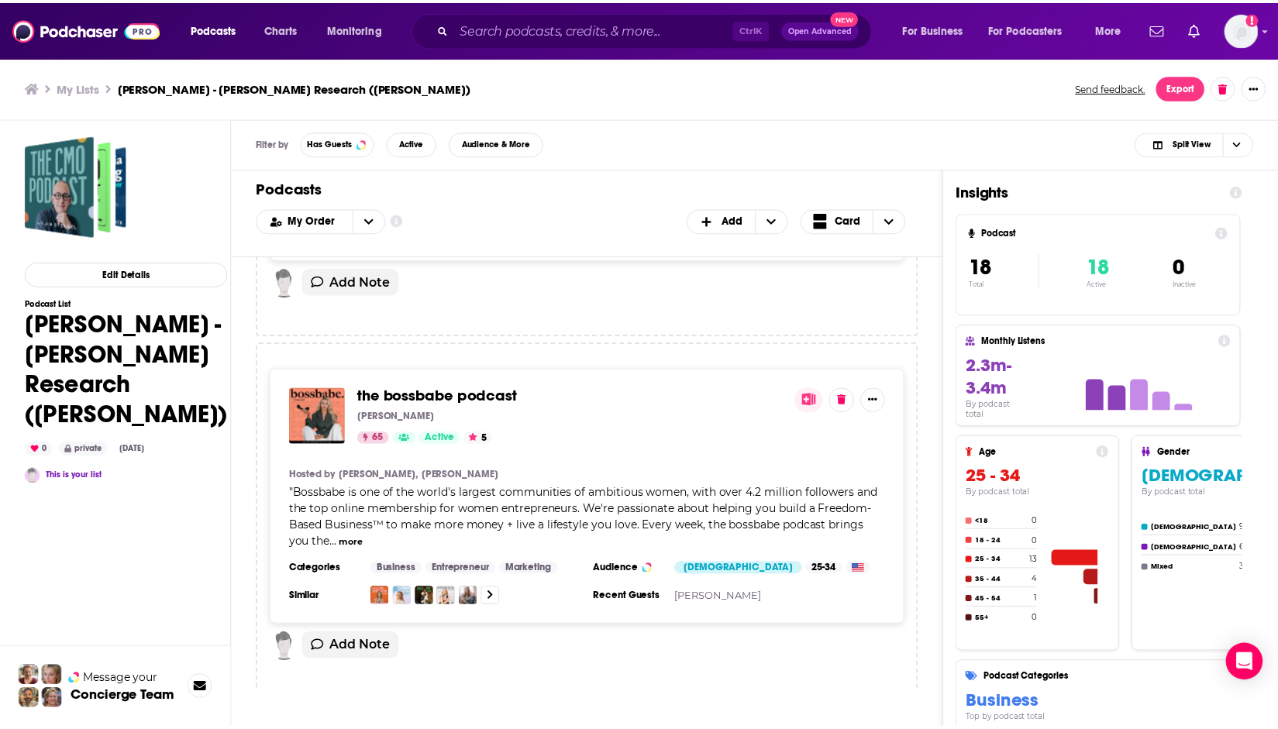
scroll to position [5499, 0]
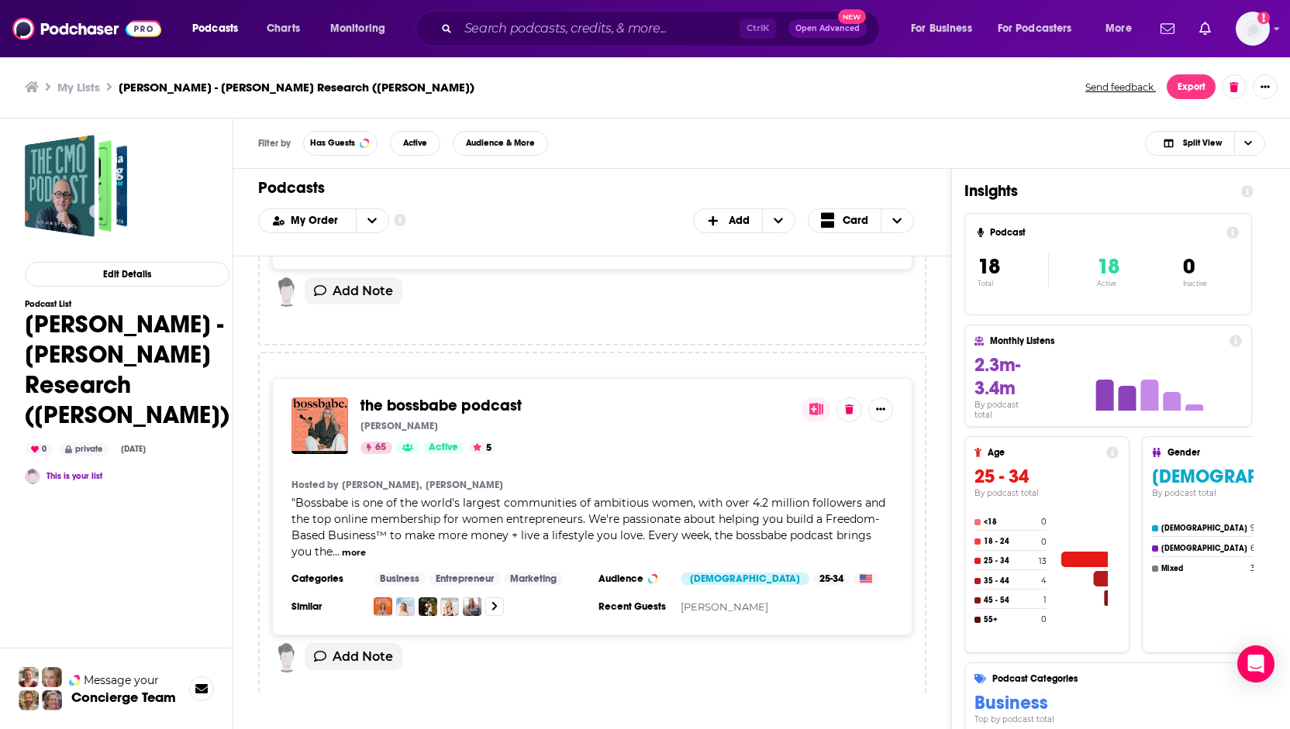
click at [404, 396] on span "the bossbabe podcast" at bounding box center [440, 405] width 161 height 19
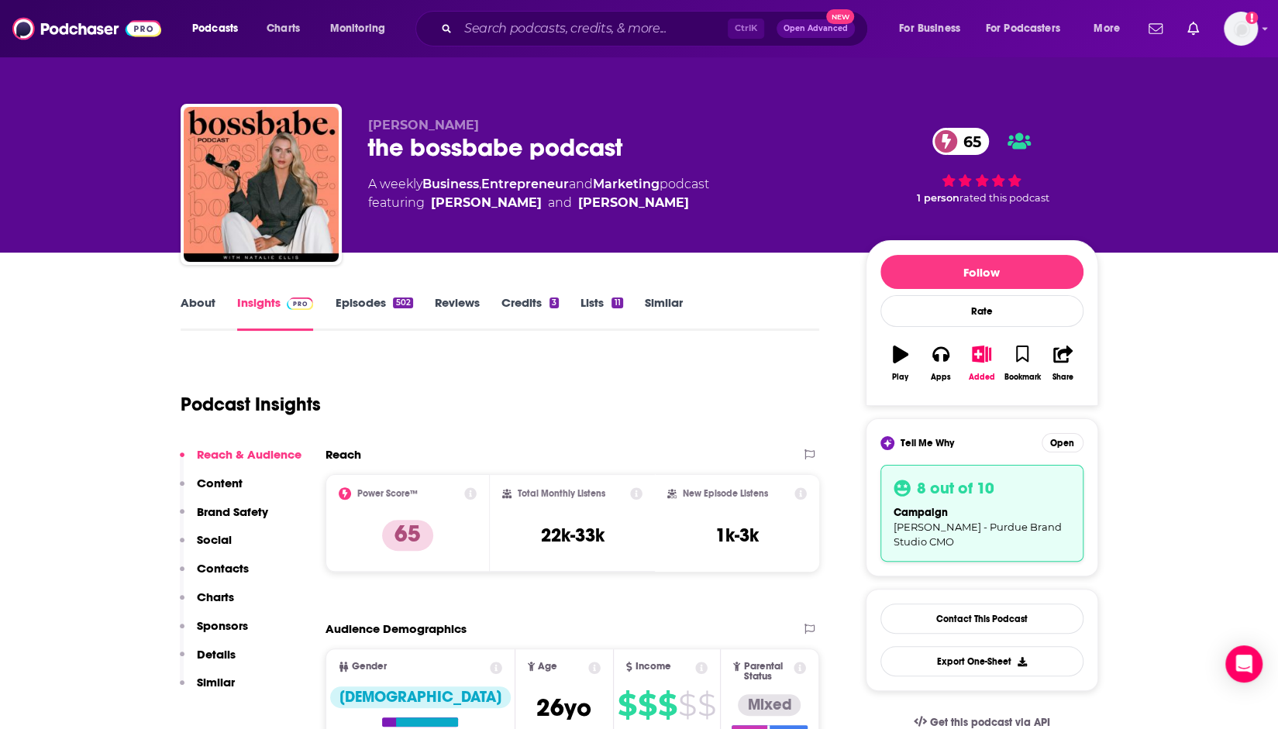
scroll to position [124, 0]
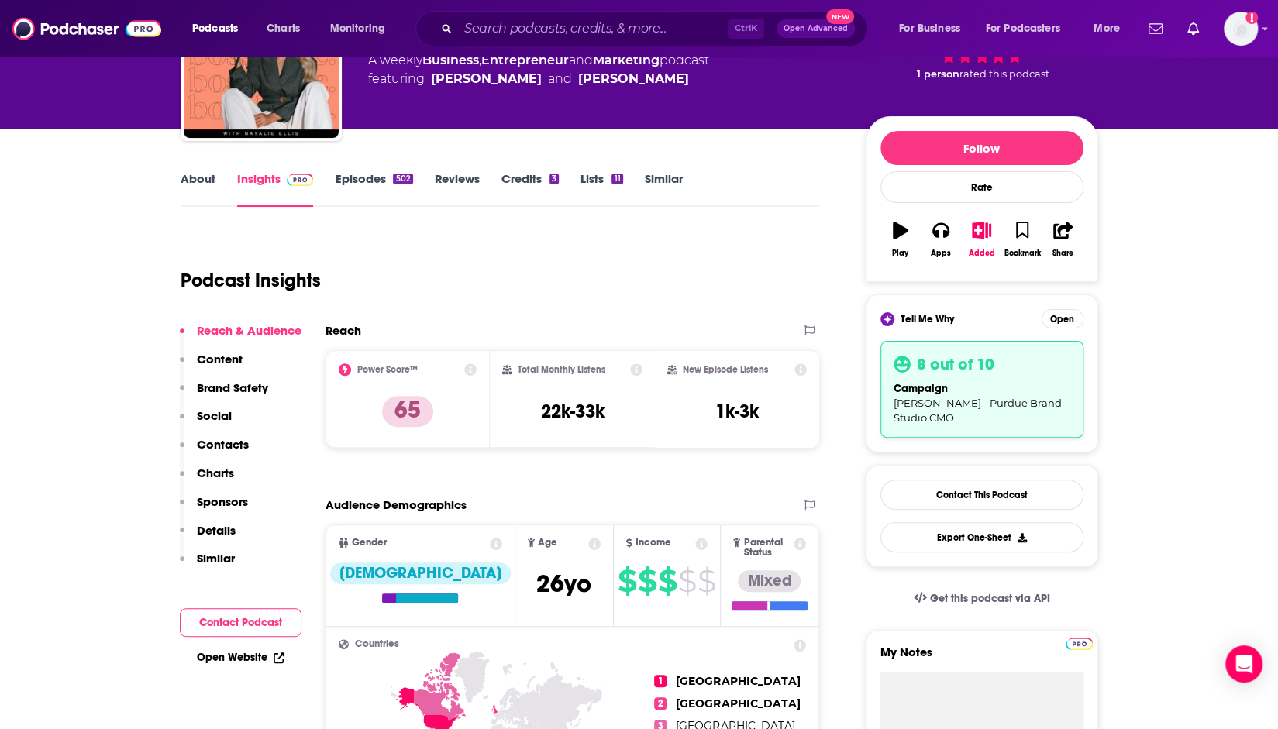
click at [374, 182] on link "Episodes 502" at bounding box center [374, 189] width 78 height 36
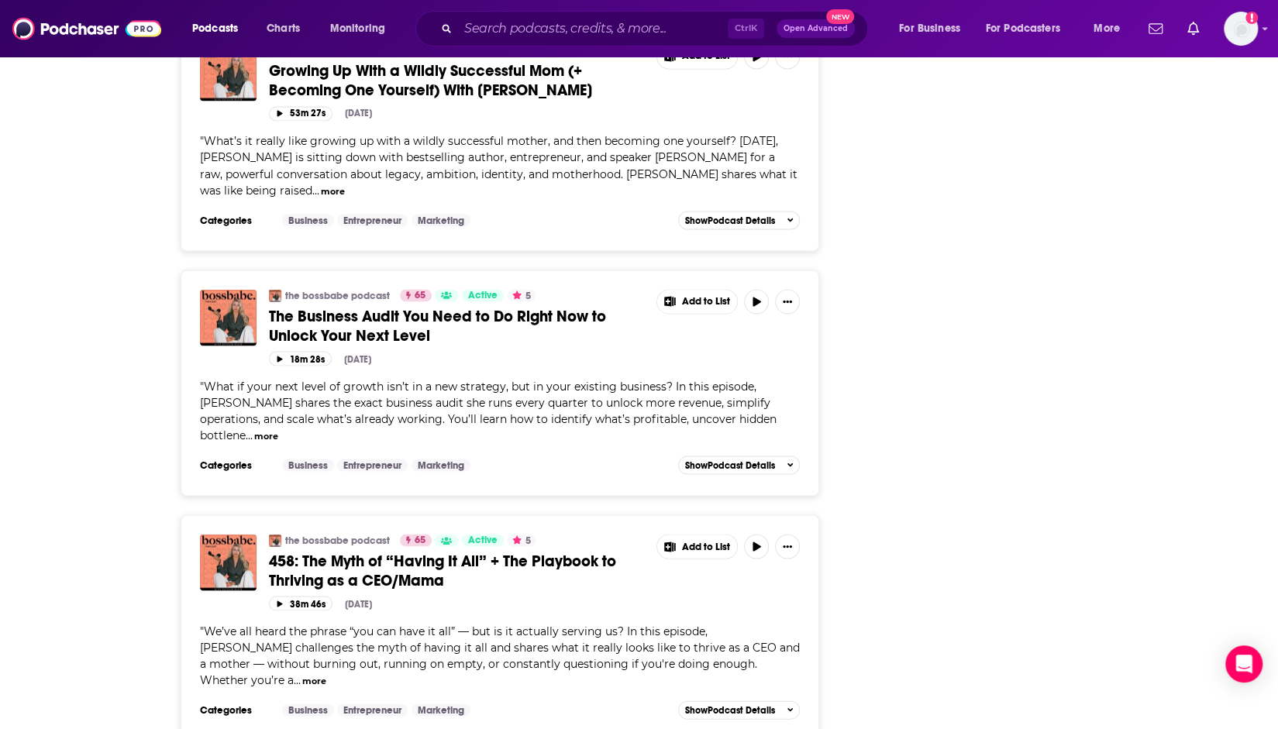
scroll to position [5584, 0]
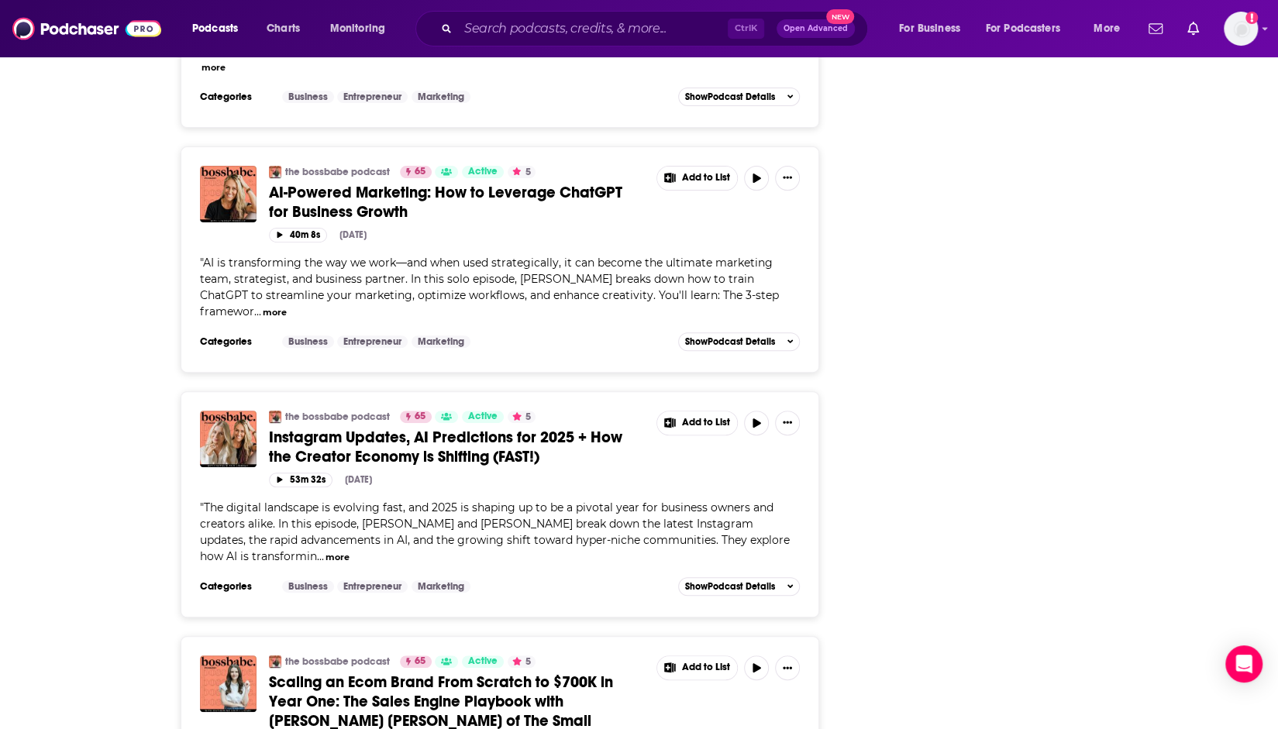
scroll to position [7390, 0]
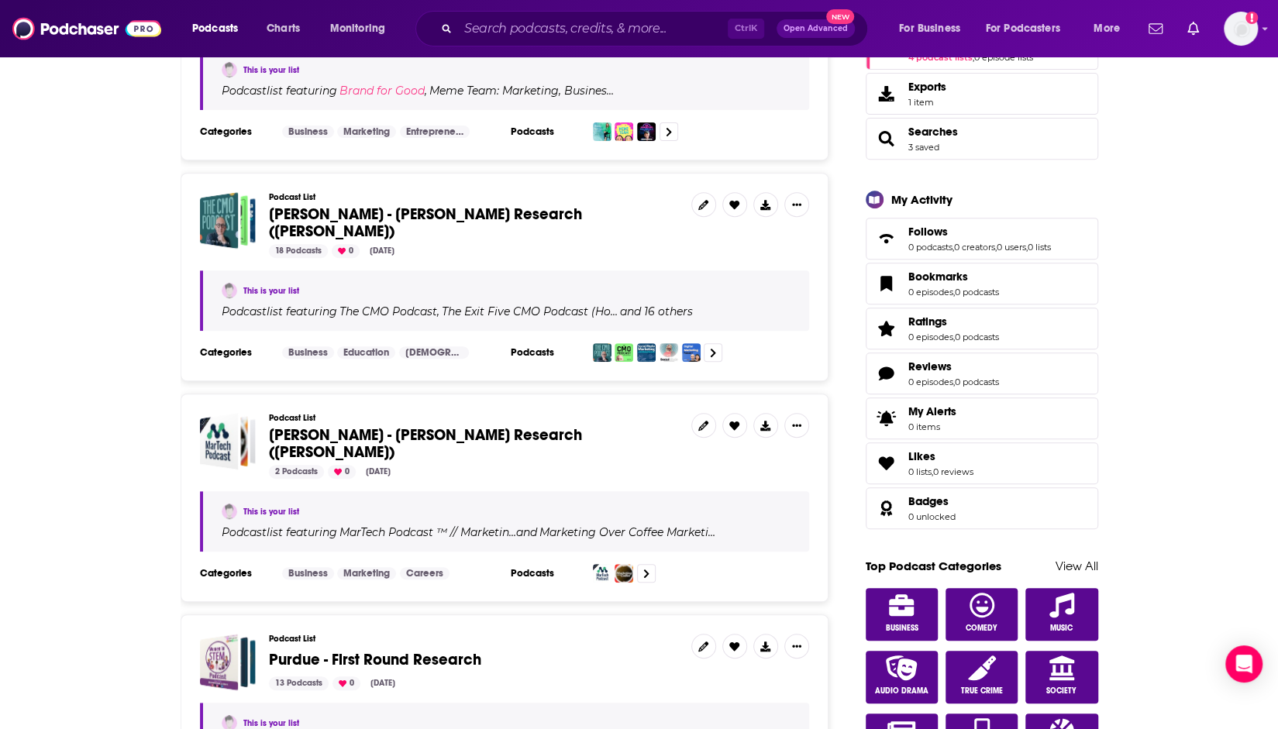
scroll to position [392, 0]
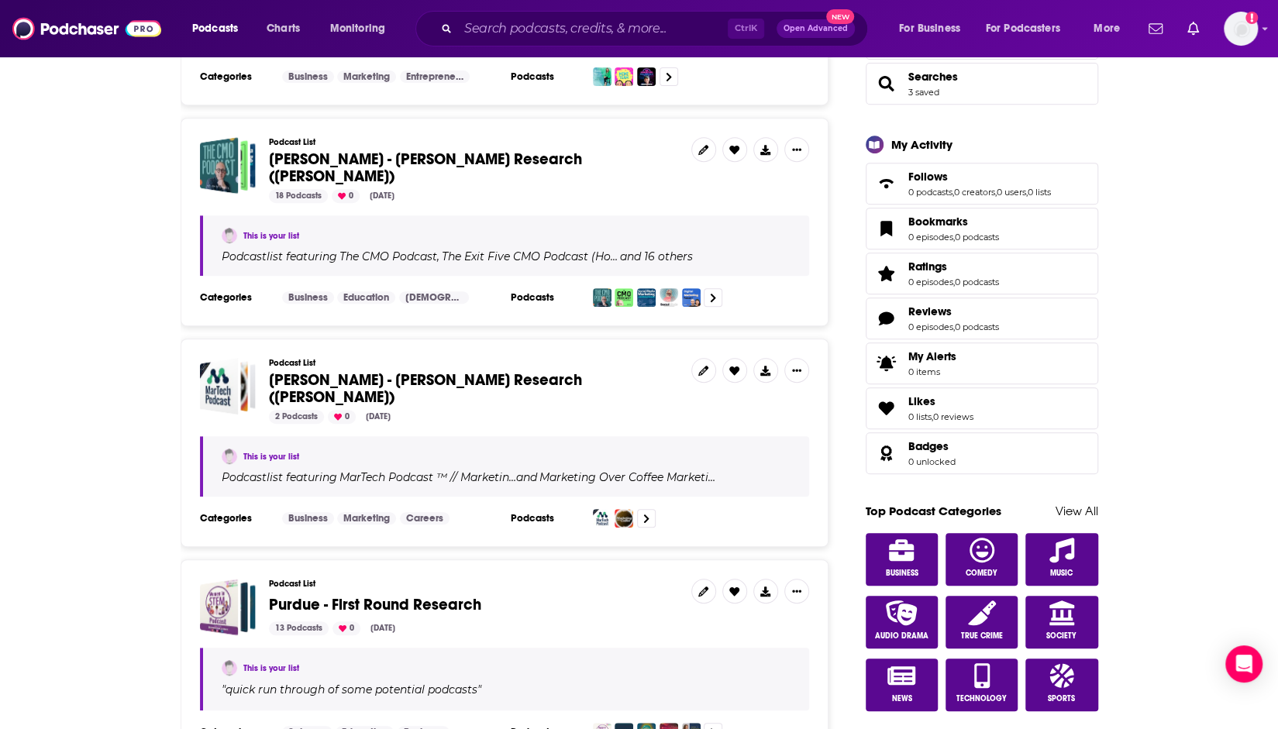
click at [447, 376] on span "Natalie - Perdue Research (Bailey)" at bounding box center [425, 389] width 313 height 36
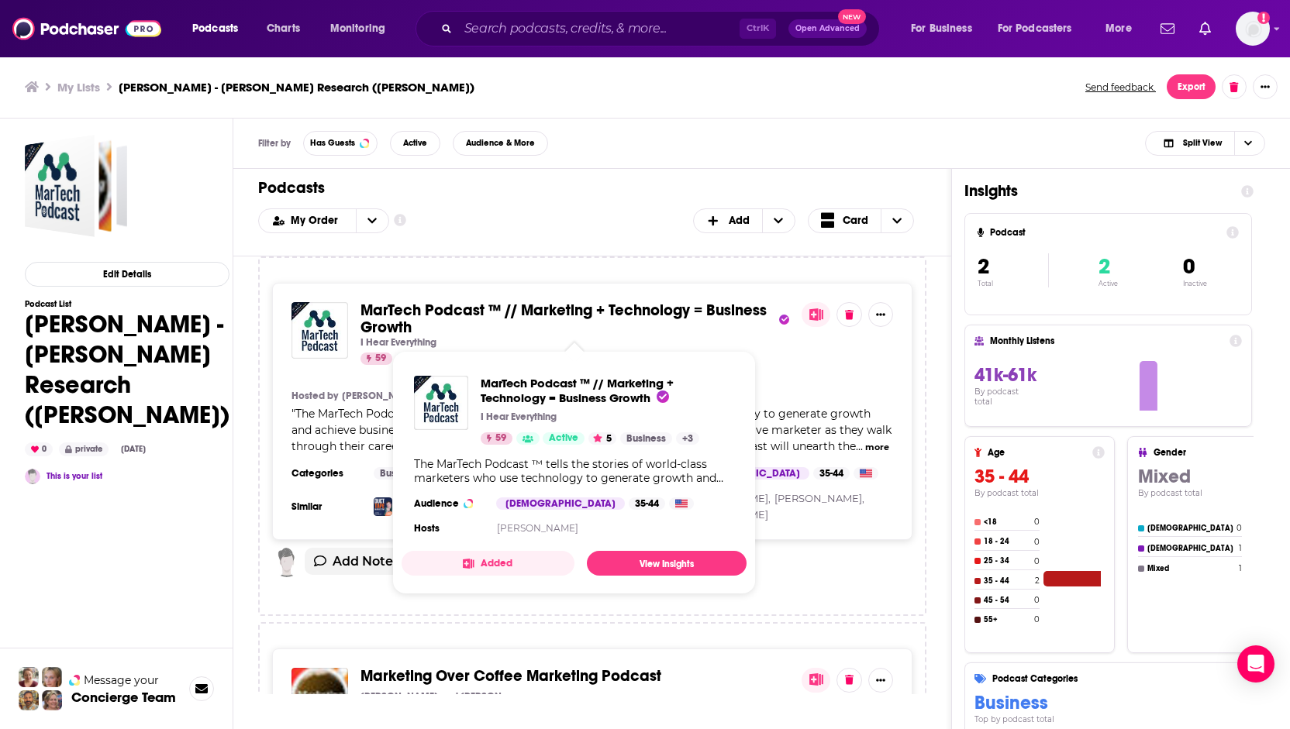
click at [557, 315] on span "MarTech Podcast ™ // Marketing + Technology = Business Growth" at bounding box center [563, 319] width 406 height 36
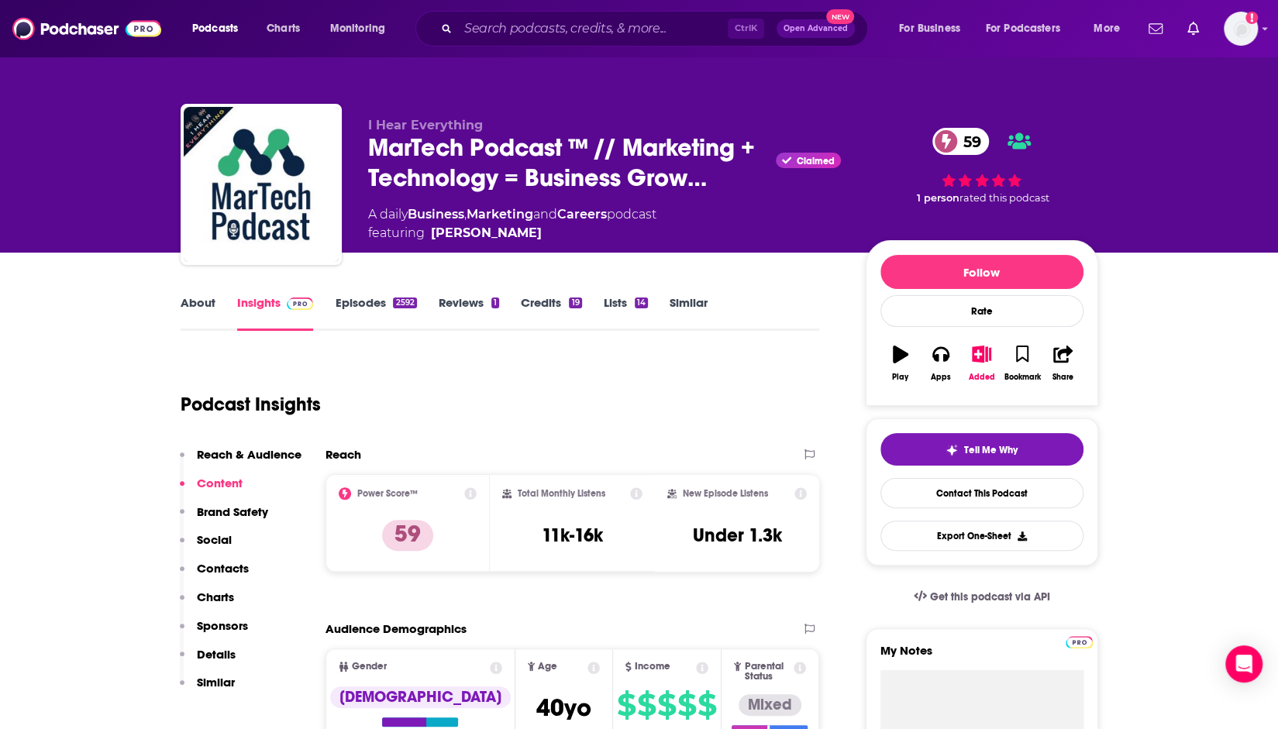
click at [373, 303] on link "Episodes 2592" at bounding box center [375, 313] width 81 height 36
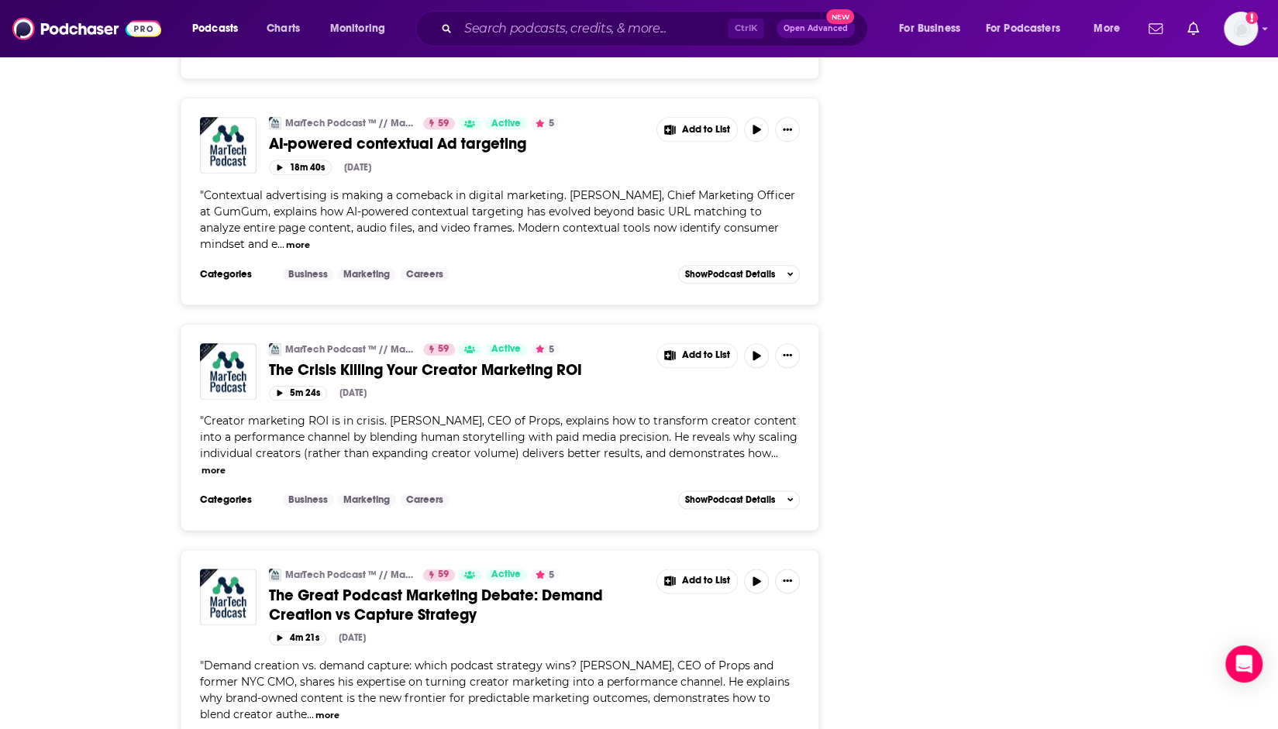
scroll to position [4870, 0]
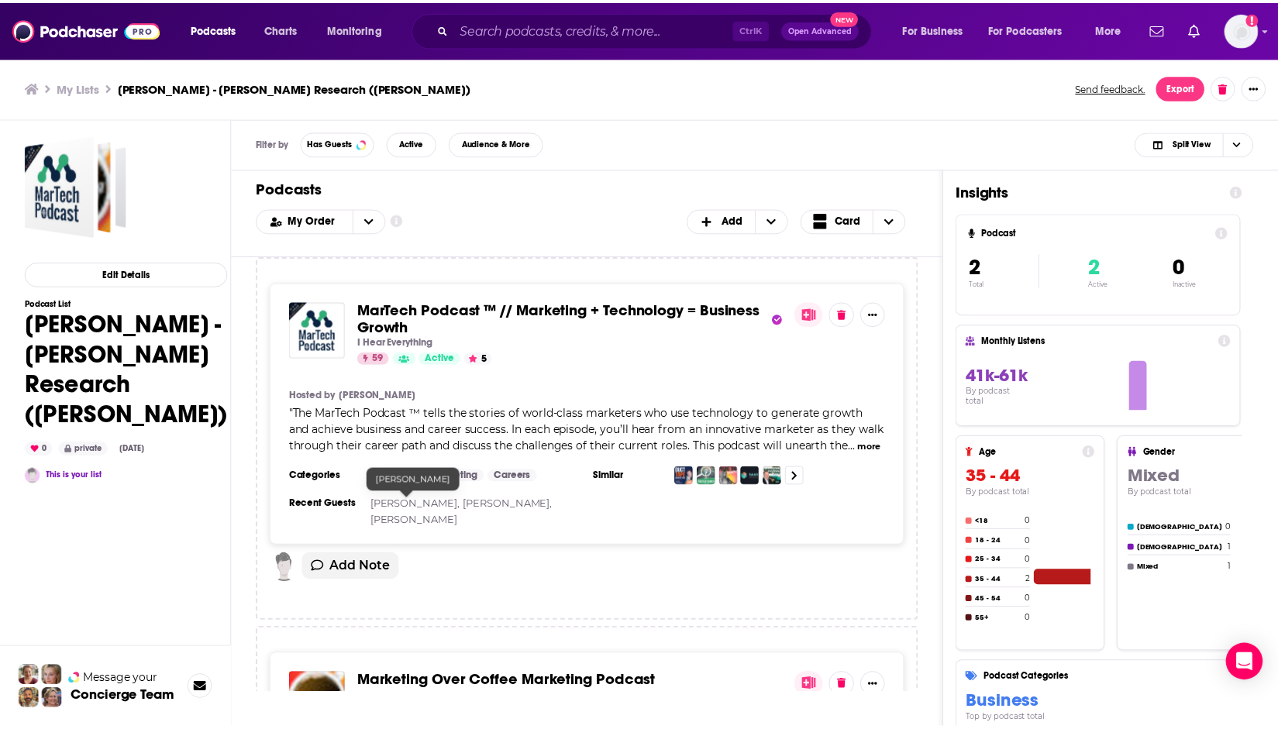
scroll to position [276, 0]
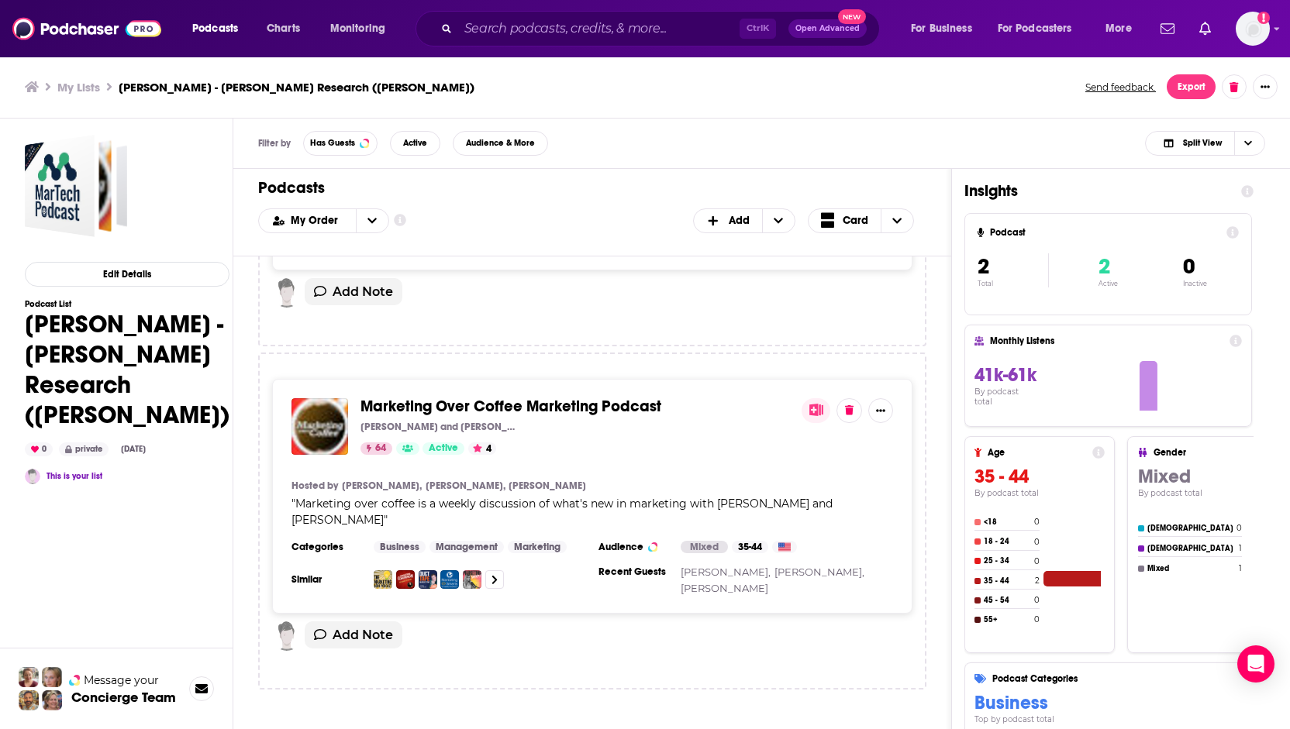
click at [606, 412] on span "Marketing Over Coffee Marketing Podcast" at bounding box center [510, 406] width 301 height 19
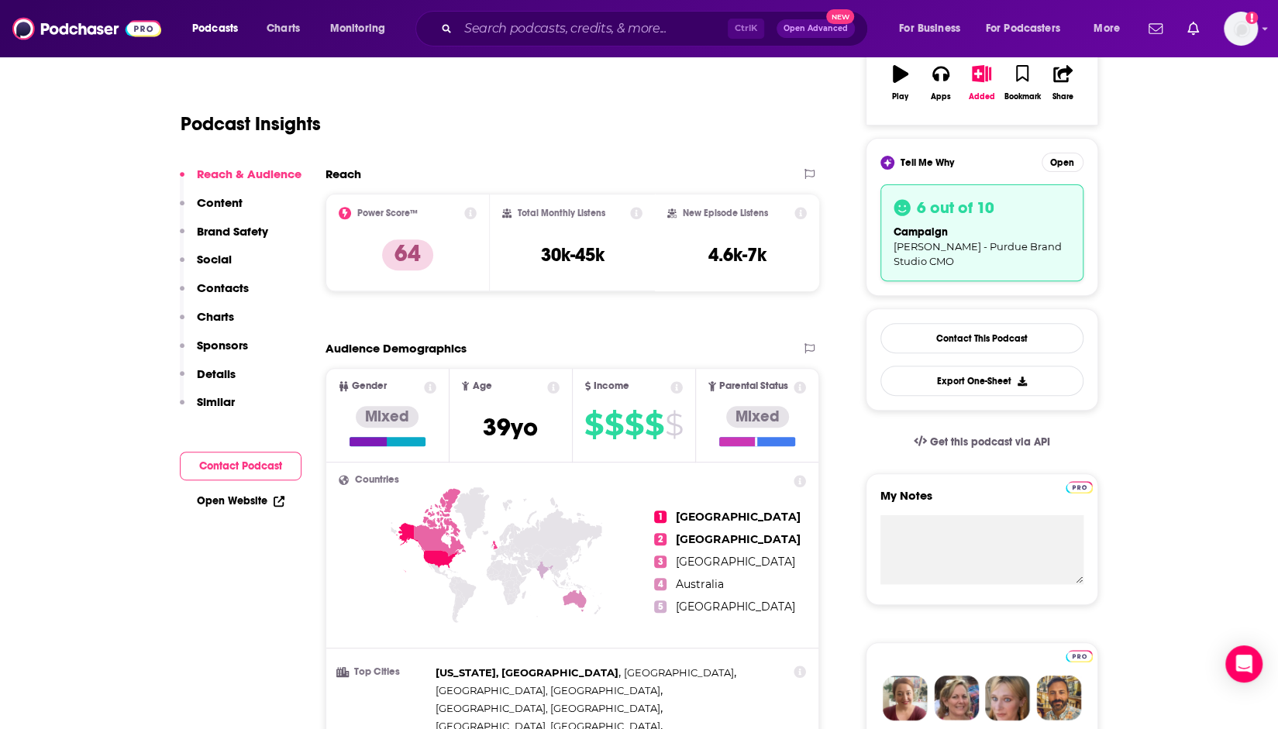
scroll to position [2, 0]
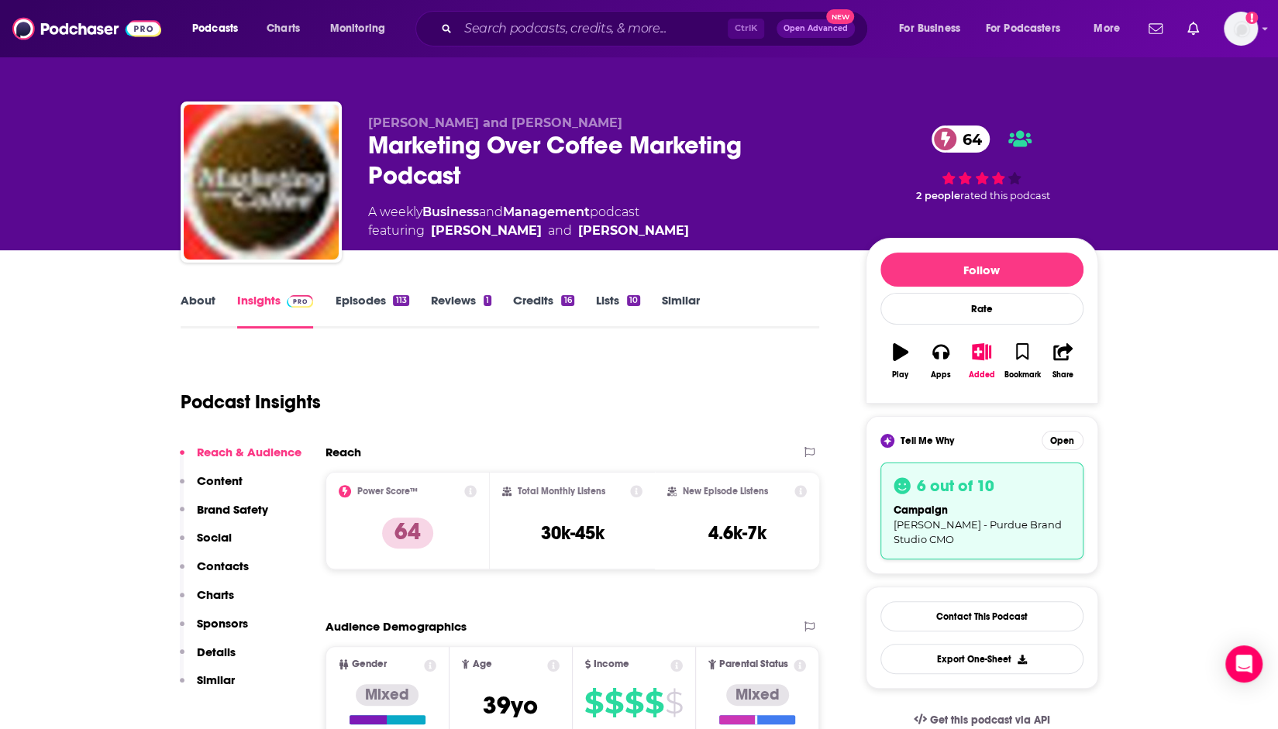
click at [383, 297] on link "Episodes 113" at bounding box center [372, 311] width 74 height 36
